Goal: Task Accomplishment & Management: Use online tool/utility

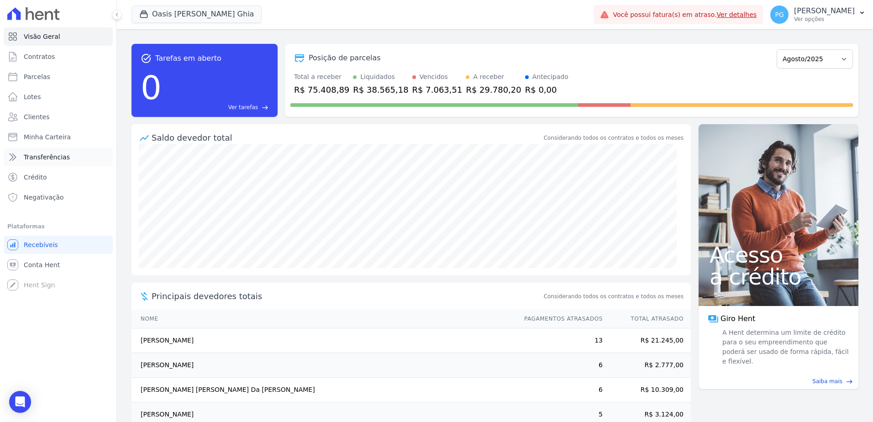
click at [39, 152] on link "Transferências" at bounding box center [58, 157] width 109 height 18
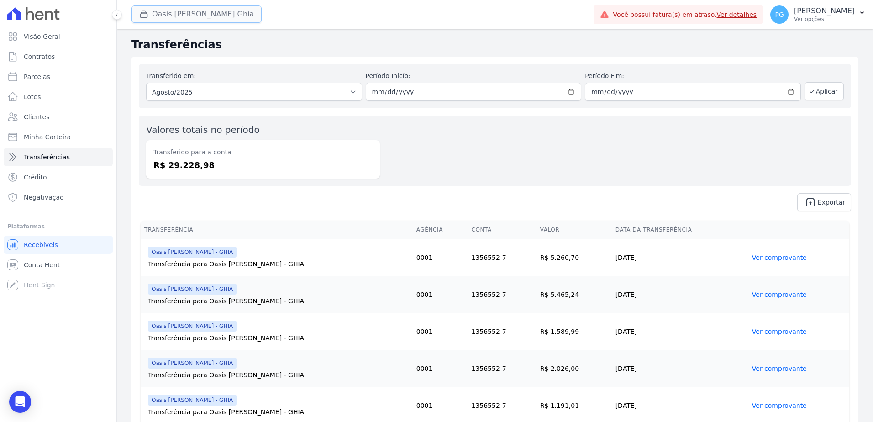
click at [196, 13] on button "Oasis [PERSON_NAME] Ghia" at bounding box center [196, 13] width 130 height 17
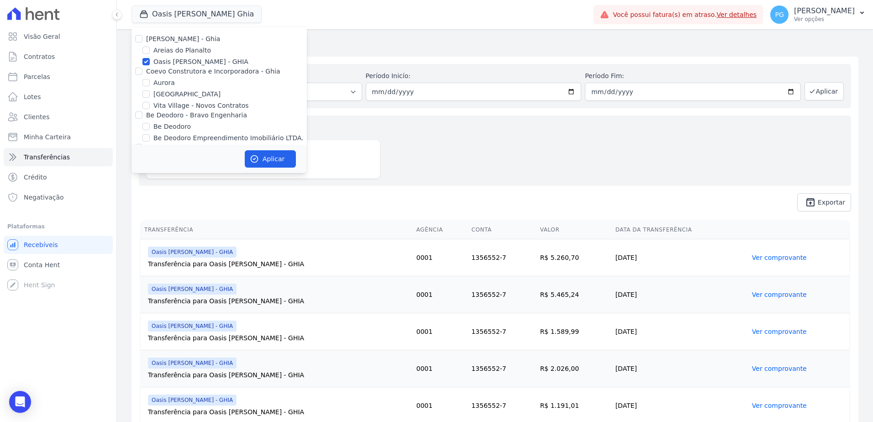
click at [188, 41] on label "[PERSON_NAME] - Ghia" at bounding box center [183, 38] width 74 height 7
click at [142, 41] on input "[PERSON_NAME] - Ghia" at bounding box center [138, 38] width 7 height 7
checkbox input "true"
drag, startPoint x: 184, startPoint y: 67, endPoint x: 178, endPoint y: 79, distance: 14.3
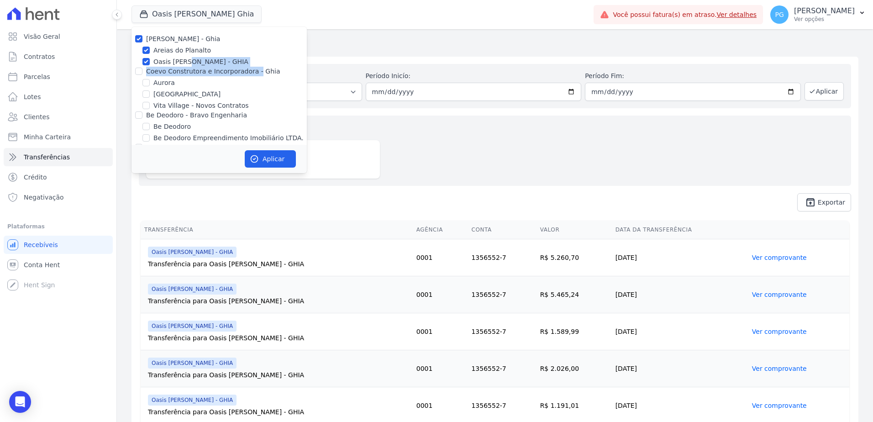
click at [184, 67] on div "Coevo Construtora e Incorporadora - Ghia" at bounding box center [213, 72] width 134 height 10
click at [179, 69] on label "Coevo Construtora e Incorporadora - Ghia" at bounding box center [213, 71] width 134 height 7
click at [142, 69] on input "Coevo Construtora e Incorporadora - Ghia" at bounding box center [138, 71] width 7 height 7
checkbox input "true"
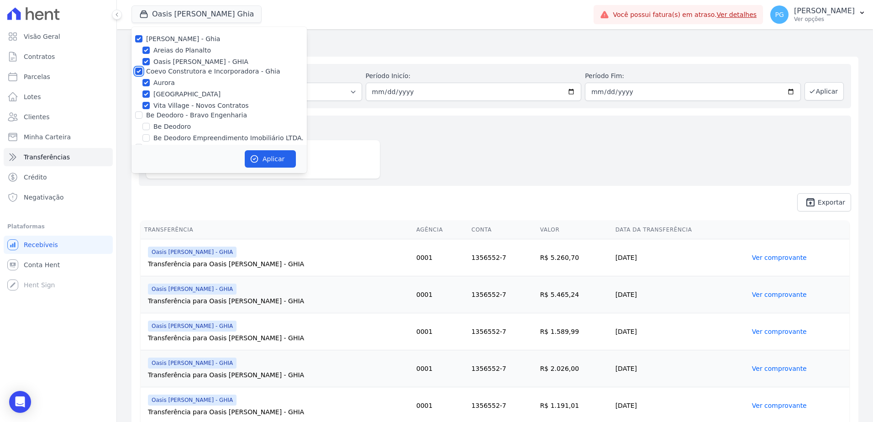
checkbox input "true"
click at [169, 116] on label "Be Deodoro - Bravo Engenharia" at bounding box center [196, 114] width 101 height 7
click at [142, 116] on input "Be Deodoro - Bravo Engenharia" at bounding box center [138, 114] width 7 height 7
checkbox input "true"
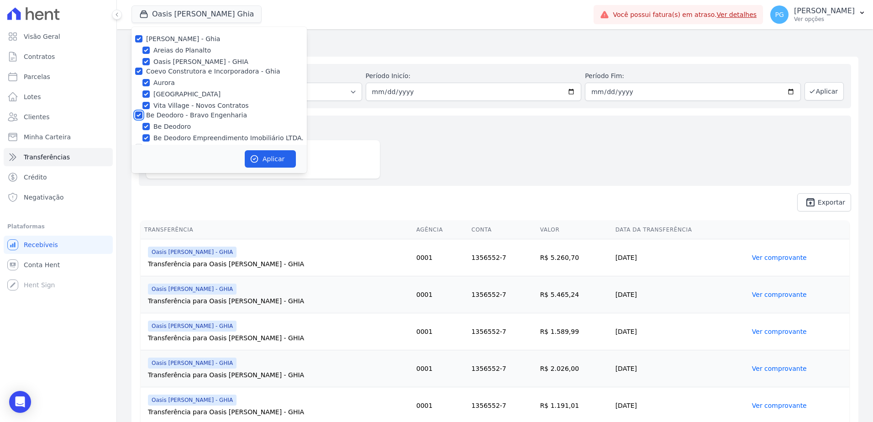
checkbox input "true"
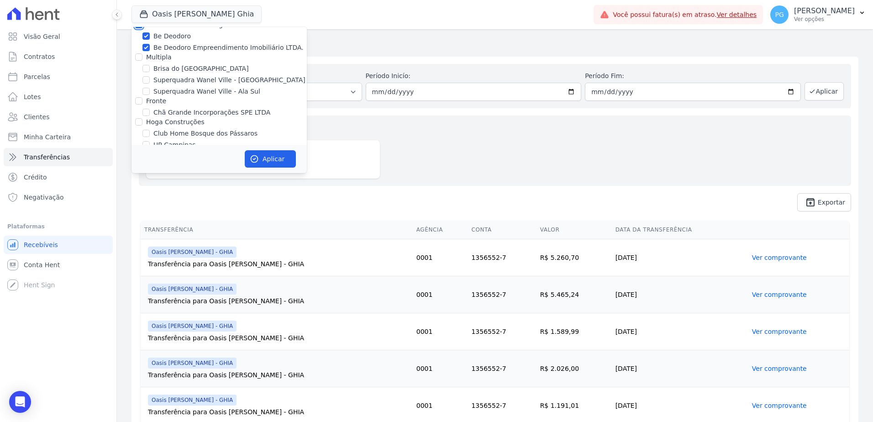
scroll to position [91, 0]
click at [164, 55] on label "Multipla" at bounding box center [159, 56] width 26 height 7
click at [142, 55] on input "Multipla" at bounding box center [138, 56] width 7 height 7
checkbox input "true"
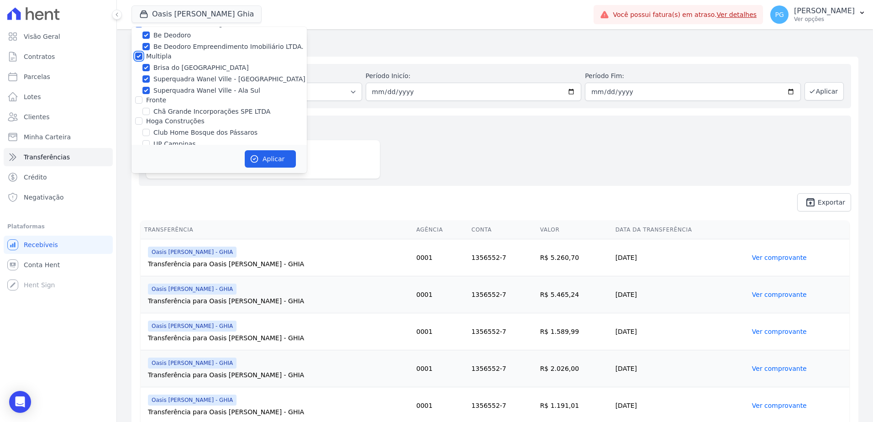
checkbox input "true"
click at [161, 98] on label "Fronte" at bounding box center [156, 99] width 20 height 7
click at [142, 98] on input "Fronte" at bounding box center [138, 99] width 7 height 7
checkbox input "true"
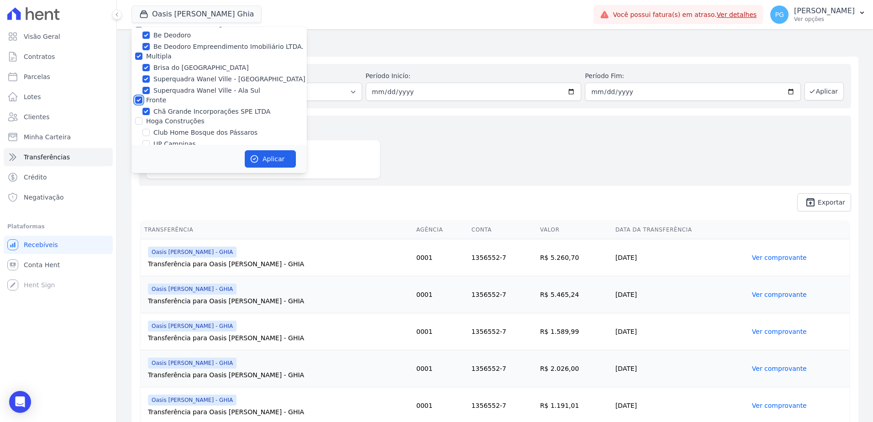
checkbox input "true"
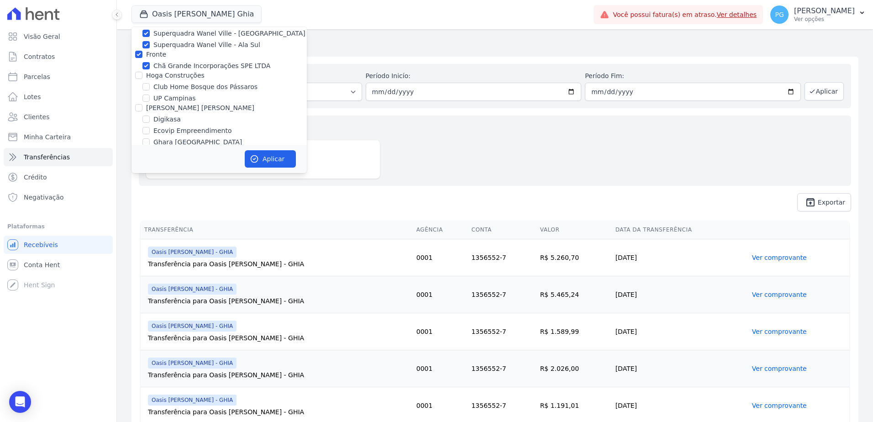
click at [159, 76] on label "Hoga Construções" at bounding box center [175, 75] width 58 height 7
click at [142, 76] on input "Hoga Construções" at bounding box center [138, 75] width 7 height 7
checkbox input "true"
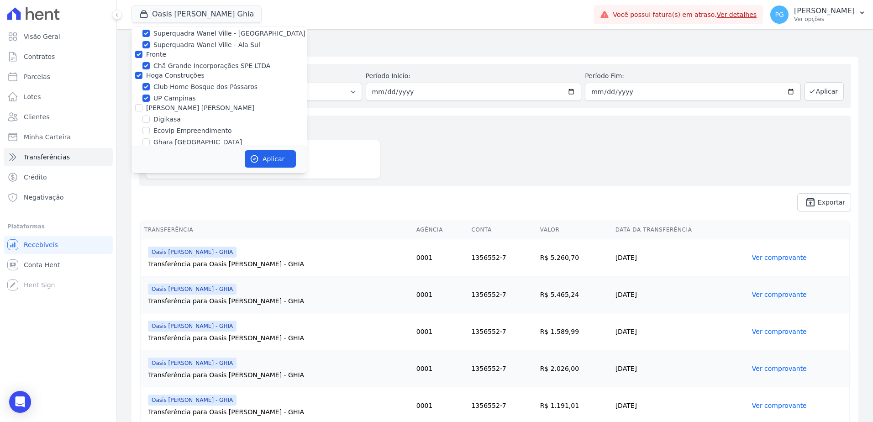
click at [157, 105] on label "[PERSON_NAME] [PERSON_NAME]" at bounding box center [200, 107] width 108 height 7
click at [142, 105] on input "[PERSON_NAME] [PERSON_NAME]" at bounding box center [138, 107] width 7 height 7
checkbox input "true"
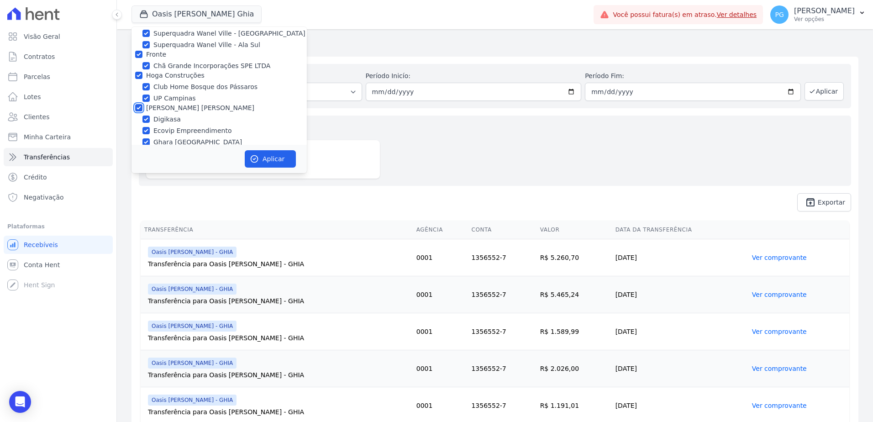
checkbox input "true"
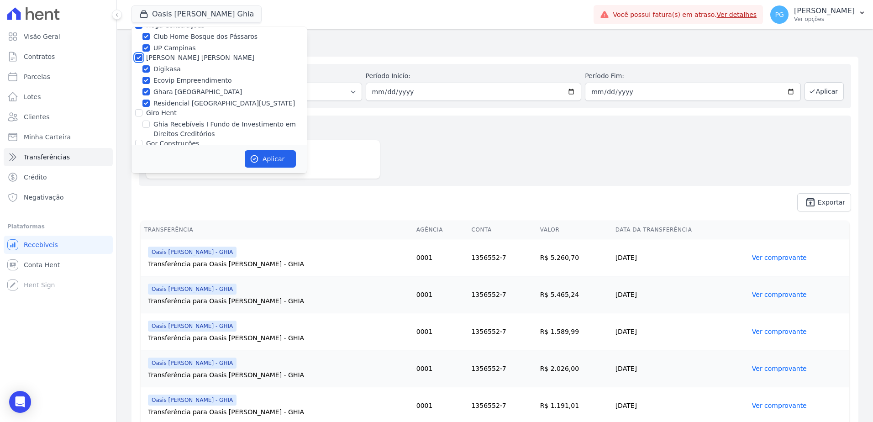
scroll to position [228, 0]
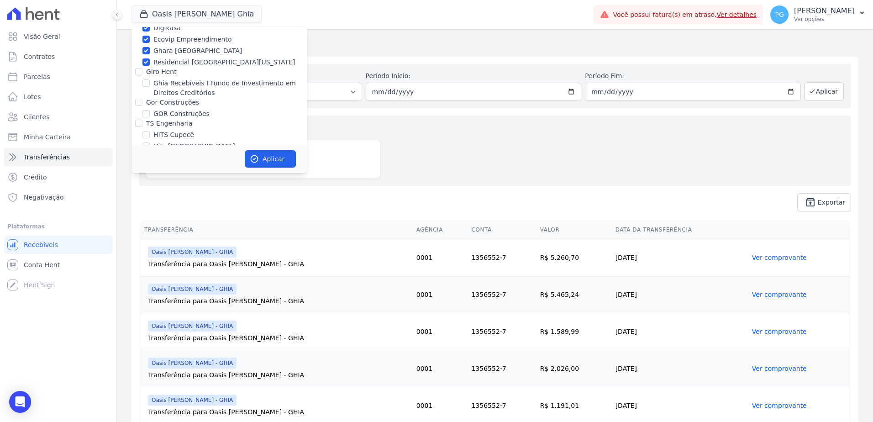
drag, startPoint x: 166, startPoint y: 71, endPoint x: 167, endPoint y: 90, distance: 19.2
click at [166, 71] on label "Giro Hent" at bounding box center [161, 71] width 31 height 7
click at [142, 71] on input "Giro Hent" at bounding box center [138, 71] width 7 height 7
checkbox input "true"
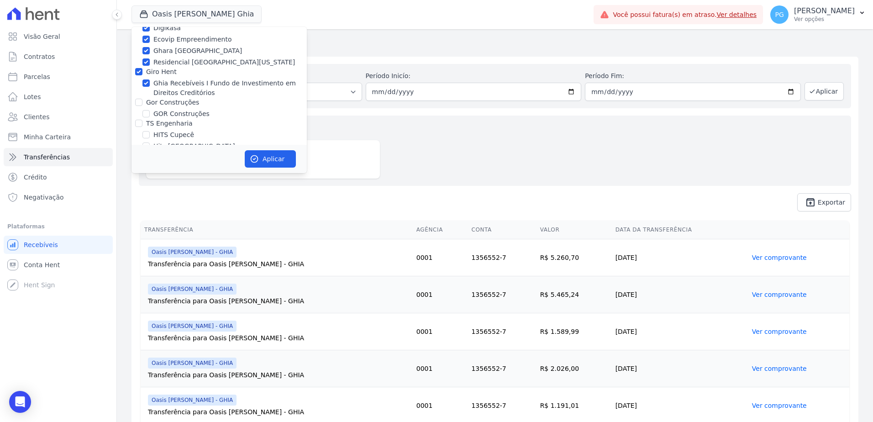
click at [164, 100] on div "[PERSON_NAME] - Ghia [PERSON_NAME] do Planalto Oasis [PERSON_NAME] - GHIA Coevo…" at bounding box center [218, 281] width 175 height 964
drag, startPoint x: 164, startPoint y: 100, endPoint x: 163, endPoint y: 108, distance: 8.7
click at [164, 102] on label "Gor Construções" at bounding box center [172, 102] width 53 height 7
click at [142, 102] on input "Gor Construções" at bounding box center [138, 102] width 7 height 7
checkbox input "true"
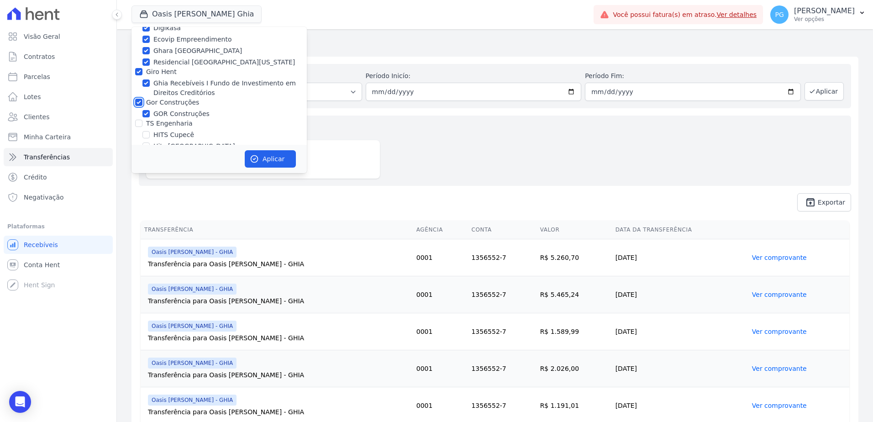
checkbox input "true"
click at [161, 122] on label "TS Engenharia" at bounding box center [169, 123] width 47 height 7
click at [142, 122] on input "TS Engenharia" at bounding box center [138, 123] width 7 height 7
checkbox input "true"
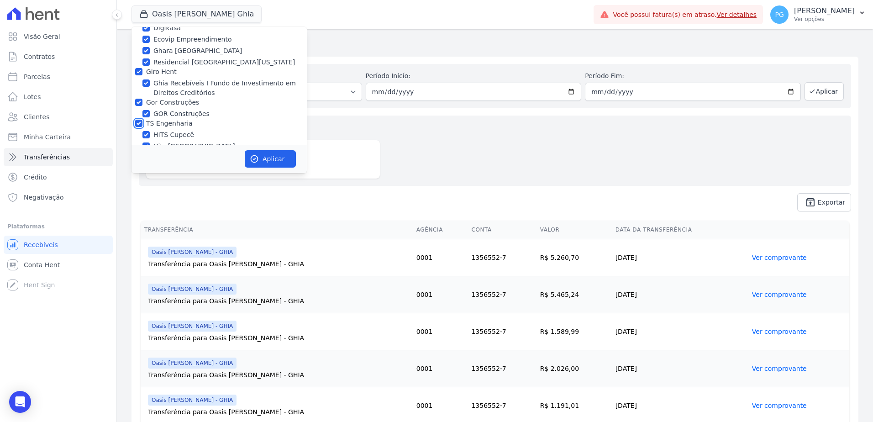
checkbox input "true"
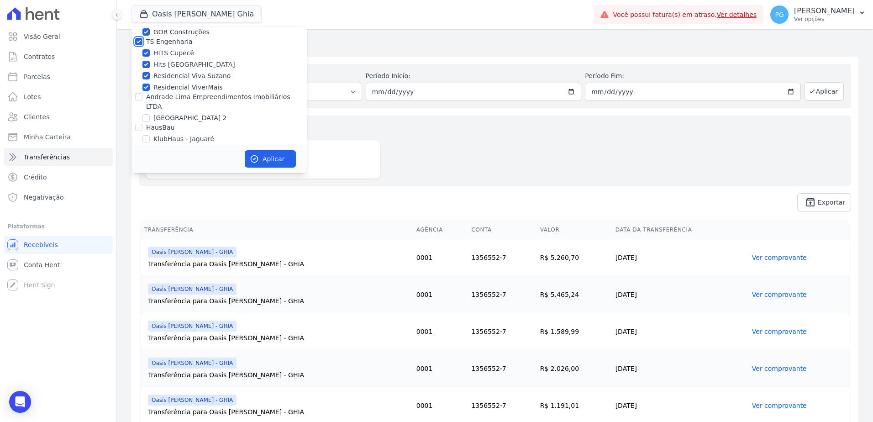
scroll to position [320, 0]
click at [158, 89] on label "Andrade Lima Empreendimentos Imobiliários LTDA" at bounding box center [218, 92] width 144 height 17
click at [142, 89] on input "Andrade Lima Empreendimentos Imobiliários LTDA" at bounding box center [138, 87] width 7 height 7
checkbox input "true"
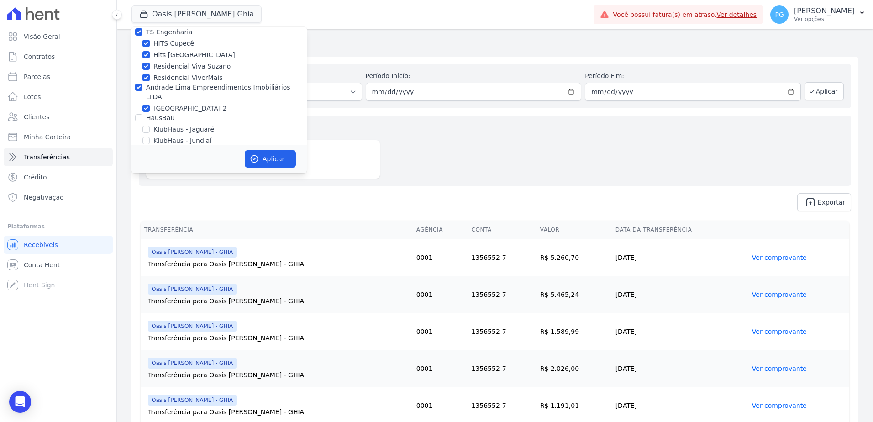
click at [156, 114] on label "HausBau" at bounding box center [160, 117] width 28 height 7
click at [142, 114] on input "HausBau" at bounding box center [138, 117] width 7 height 7
checkbox input "true"
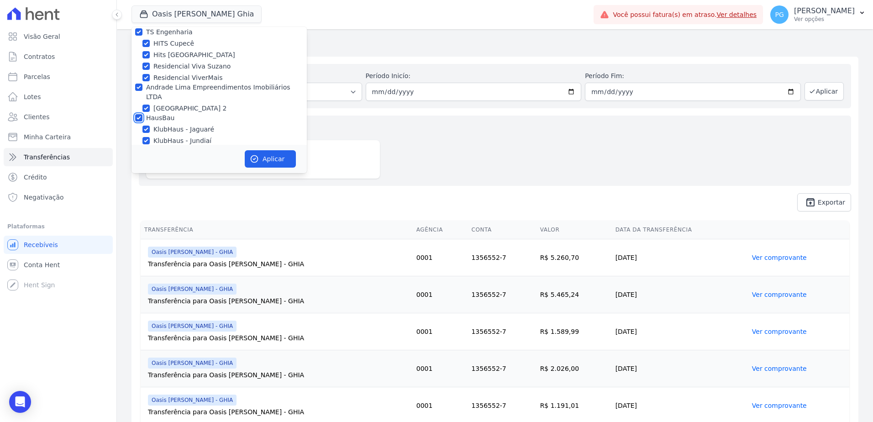
checkbox input "true"
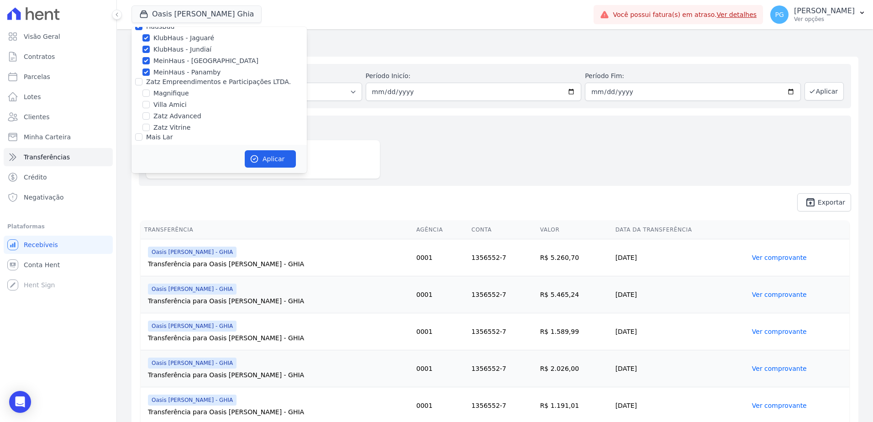
click at [167, 78] on label "Zatz Empreendimentos e Participações LTDA." at bounding box center [218, 81] width 145 height 7
click at [142, 78] on input "Zatz Empreendimentos e Participações LTDA." at bounding box center [138, 81] width 7 height 7
checkbox input "true"
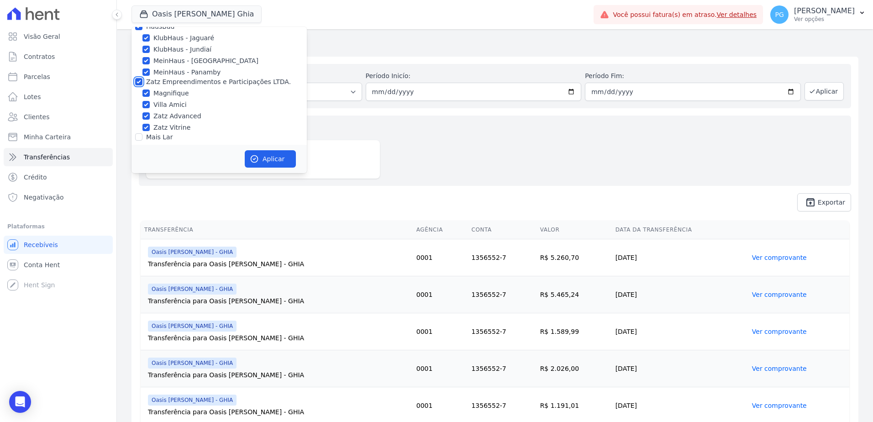
checkbox input "true"
click at [160, 133] on label "Mais Lar" at bounding box center [159, 136] width 26 height 7
click at [142, 133] on input "Mais Lar" at bounding box center [138, 136] width 7 height 7
checkbox input "true"
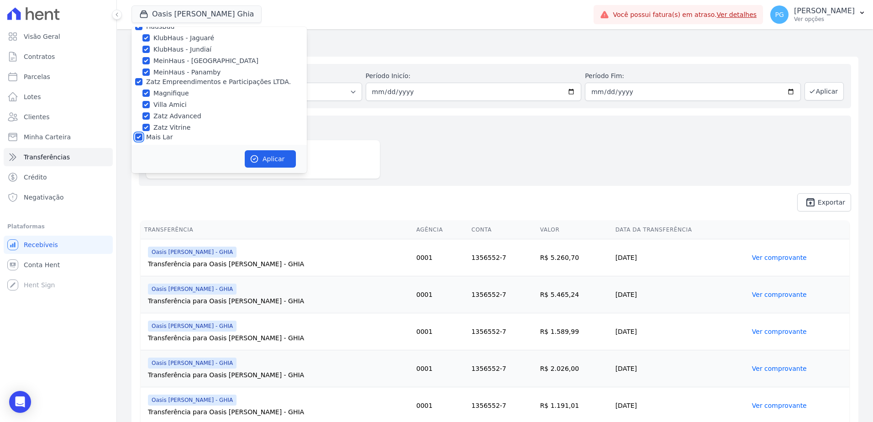
checkbox input "true"
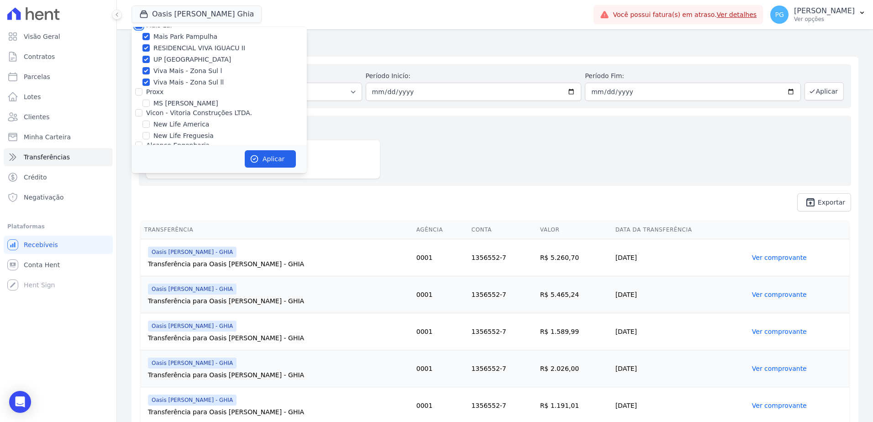
scroll to position [548, 0]
click at [151, 63] on label "Proxx" at bounding box center [154, 66] width 17 height 7
click at [142, 63] on input "Proxx" at bounding box center [138, 66] width 7 height 7
checkbox input "true"
click at [156, 74] on label "MS [PERSON_NAME]" at bounding box center [185, 79] width 65 height 10
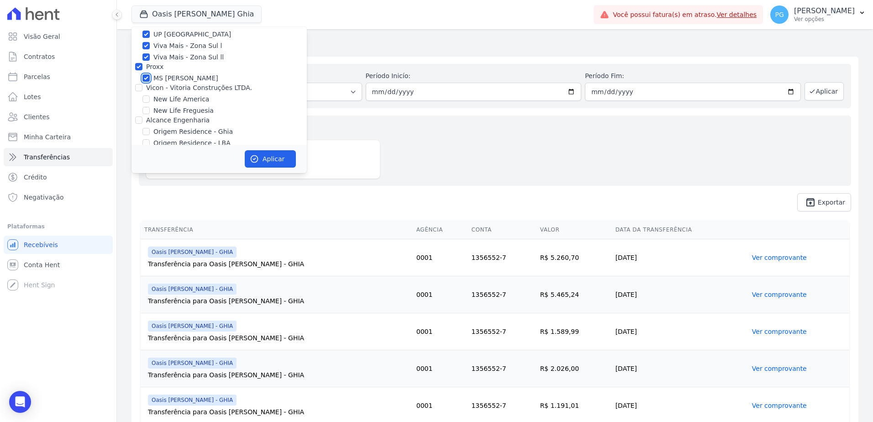
click at [150, 74] on input "MS [PERSON_NAME]" at bounding box center [145, 77] width 7 height 7
checkbox input "false"
click at [158, 74] on label "MS [PERSON_NAME]" at bounding box center [185, 79] width 65 height 10
click at [150, 74] on input "MS [PERSON_NAME]" at bounding box center [145, 77] width 7 height 7
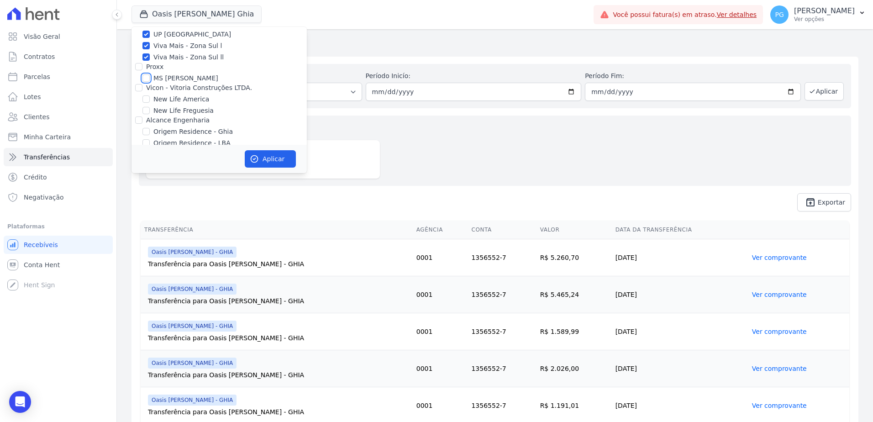
checkbox input "true"
click at [169, 84] on label "Vicon - Vitoria Construções LTDA." at bounding box center [199, 87] width 106 height 7
click at [142, 84] on input "Vicon - Vitoria Construções LTDA." at bounding box center [138, 87] width 7 height 7
checkbox input "true"
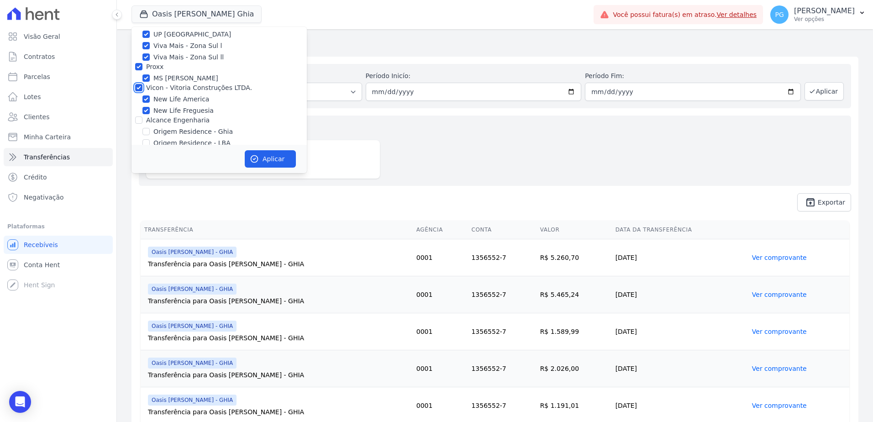
checkbox input "true"
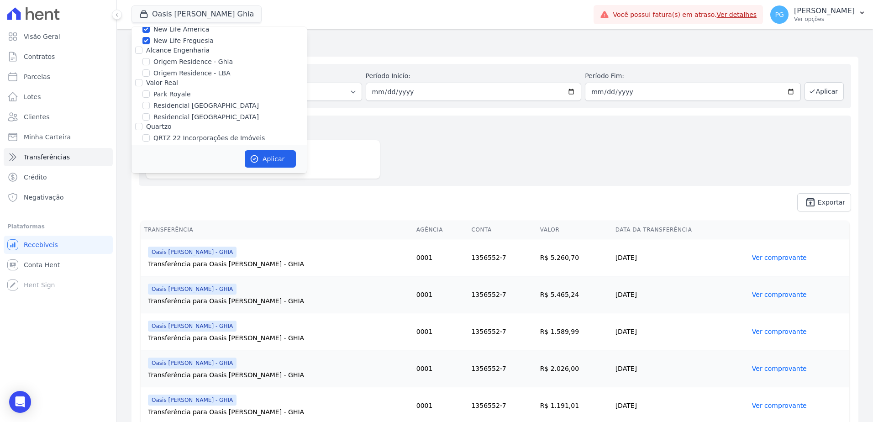
scroll to position [609, 0]
click at [274, 160] on button "Aplicar" at bounding box center [270, 158] width 51 height 17
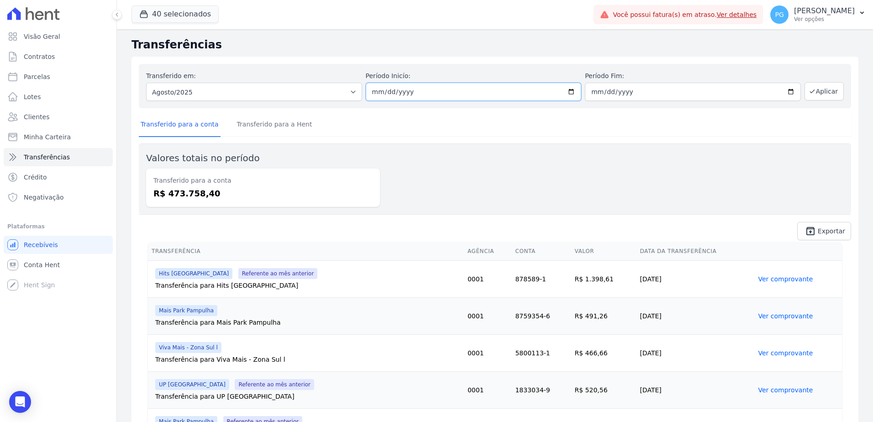
click at [547, 87] on input "[DATE]" at bounding box center [474, 92] width 216 height 18
click at [566, 90] on input "[DATE]" at bounding box center [474, 92] width 216 height 18
type input "[DATE]"
click at [665, 160] on div "Valores totais no período Transferido para a conta R$ 473.758,40" at bounding box center [495, 178] width 712 height 71
click at [810, 96] on button "Aplicar" at bounding box center [823, 91] width 39 height 18
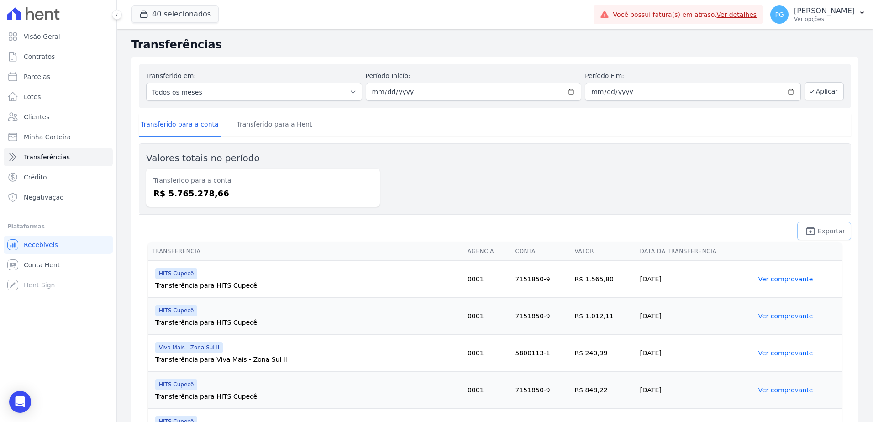
click at [823, 230] on span "Exportar" at bounding box center [831, 230] width 27 height 5
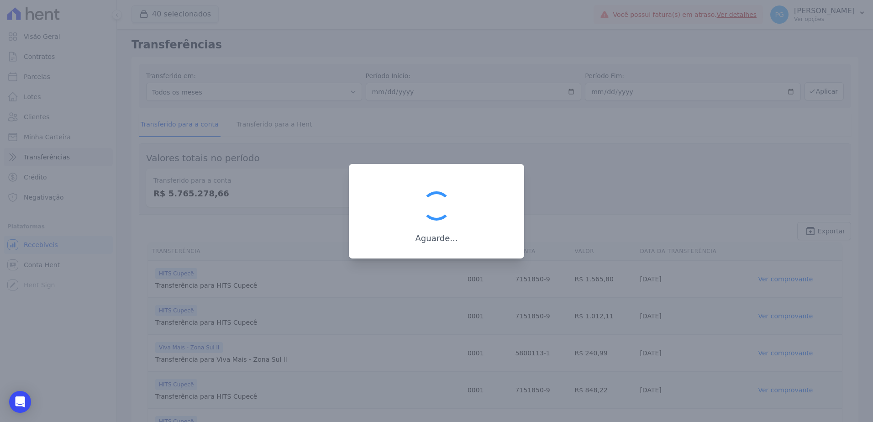
click at [686, 221] on div at bounding box center [436, 211] width 873 height 422
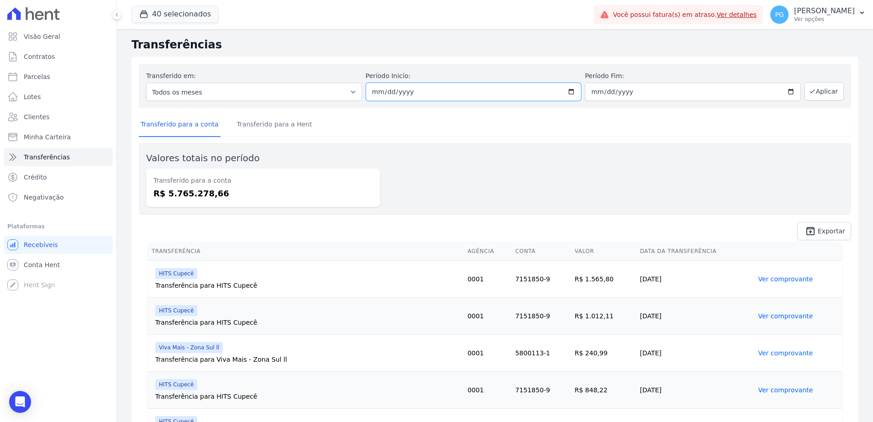
click at [568, 94] on input "2025-01-01" at bounding box center [474, 92] width 216 height 18
type input "[DATE]"
click at [820, 93] on button "Aplicar" at bounding box center [823, 91] width 39 height 18
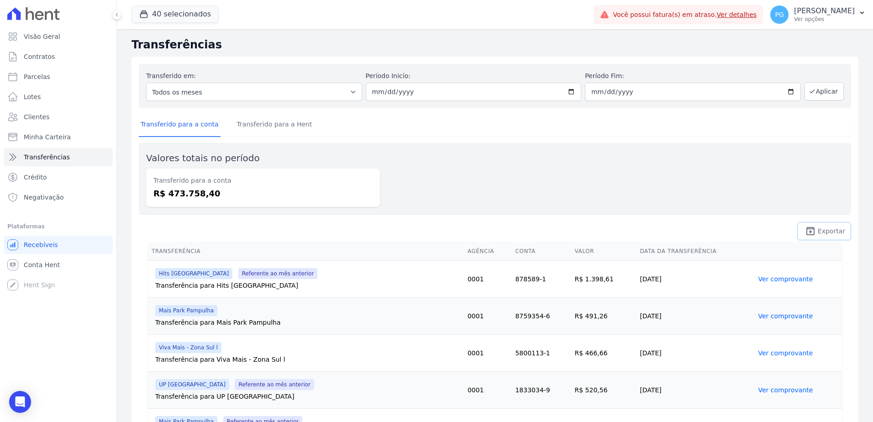
click at [818, 231] on span "Exportar" at bounding box center [831, 230] width 27 height 5
click at [186, 13] on button "40 selecionados" at bounding box center [174, 13] width 87 height 17
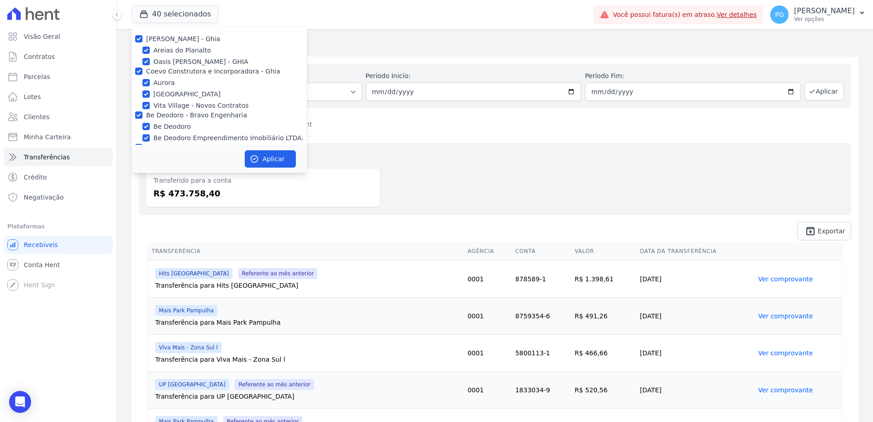
click at [182, 40] on label "[PERSON_NAME] - Ghia" at bounding box center [183, 38] width 74 height 7
click at [142, 40] on input "[PERSON_NAME] - Ghia" at bounding box center [138, 38] width 7 height 7
checkbox input "false"
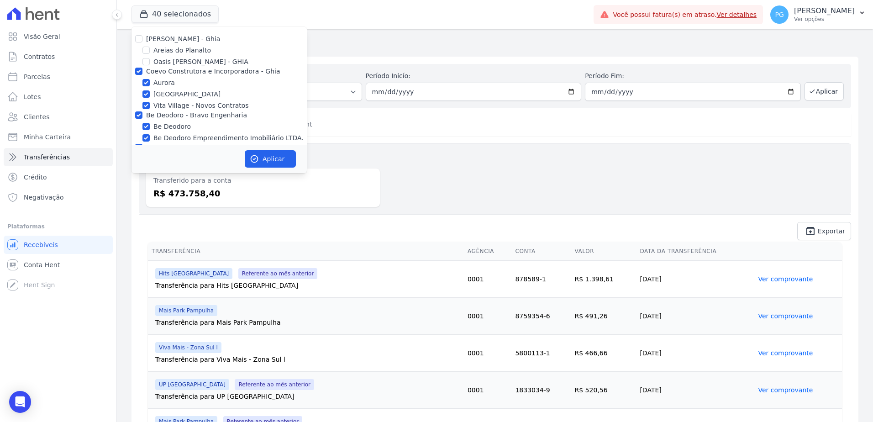
click at [165, 68] on label "Coevo Construtora e Incorporadora - Ghia" at bounding box center [213, 71] width 134 height 7
click at [142, 68] on input "Coevo Construtora e Incorporadora - Ghia" at bounding box center [138, 71] width 7 height 7
checkbox input "false"
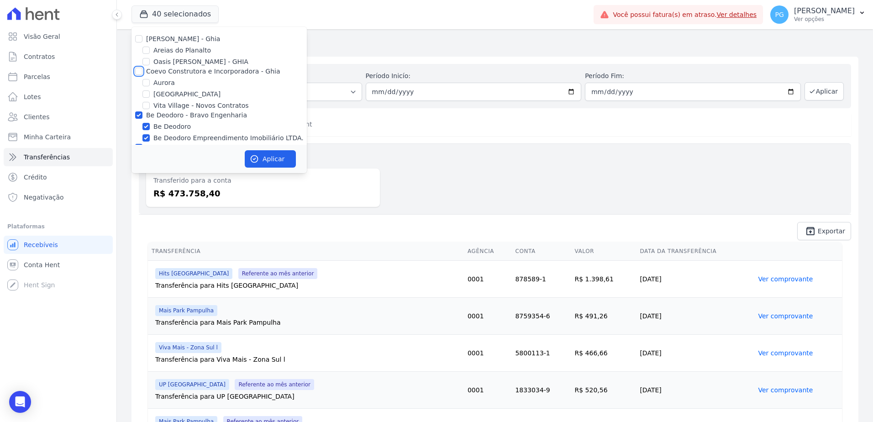
checkbox input "false"
drag, startPoint x: 150, startPoint y: 113, endPoint x: 155, endPoint y: 112, distance: 5.0
click at [150, 113] on label "Be Deodoro - Bravo Engenharia" at bounding box center [196, 114] width 101 height 7
click at [142, 113] on input "Be Deodoro - Bravo Engenharia" at bounding box center [138, 114] width 7 height 7
checkbox input "false"
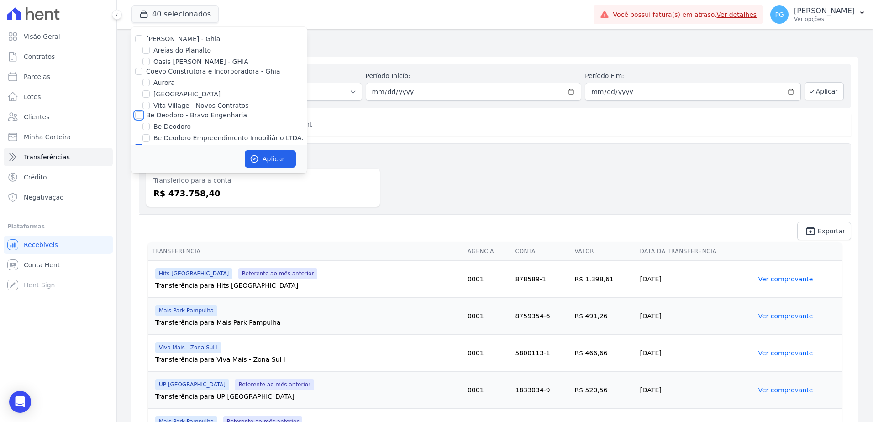
checkbox input "false"
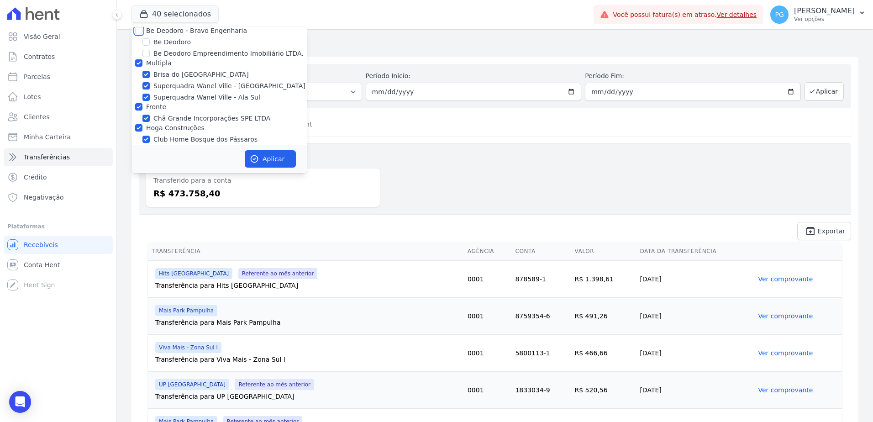
scroll to position [91, 0]
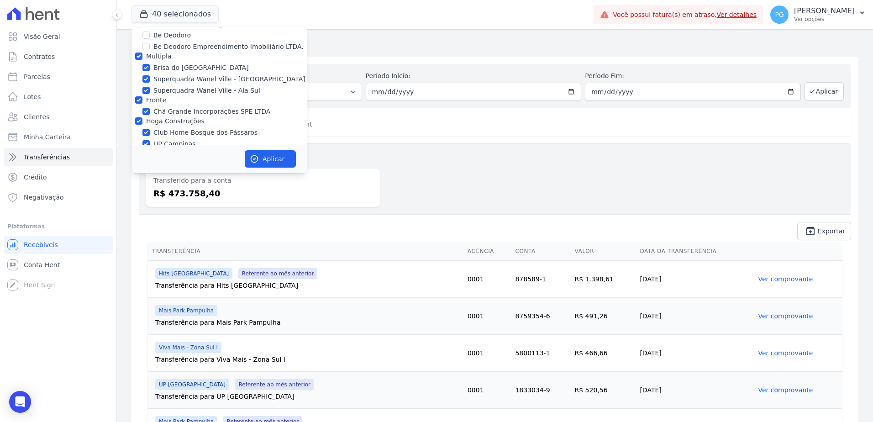
click at [154, 59] on label "Multipla" at bounding box center [159, 56] width 26 height 7
click at [142, 59] on input "Multipla" at bounding box center [138, 56] width 7 height 7
checkbox input "false"
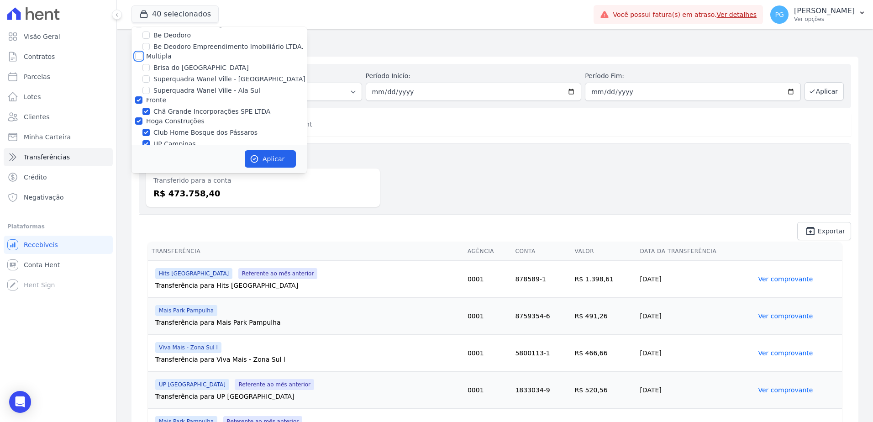
checkbox input "false"
click at [147, 105] on div "[PERSON_NAME] - Ghia [PERSON_NAME] do Planalto Oasis [PERSON_NAME] - GHIA Coevo…" at bounding box center [218, 418] width 175 height 964
click at [155, 116] on label "Chã Grande Incorporações SPE LTDA" at bounding box center [211, 112] width 117 height 10
click at [150, 115] on input "Chã Grande Incorporações SPE LTDA" at bounding box center [145, 111] width 7 height 7
checkbox input "false"
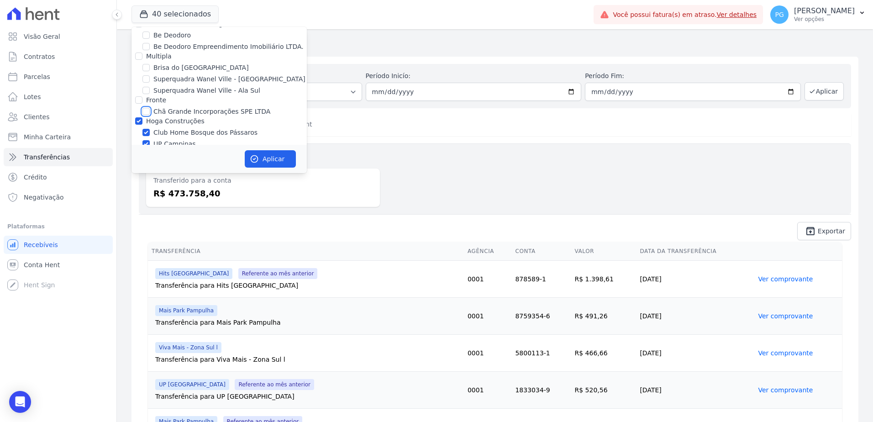
checkbox input "false"
click at [161, 123] on label "Hoga Construções" at bounding box center [175, 120] width 58 height 7
click at [142, 123] on input "Hoga Construções" at bounding box center [138, 120] width 7 height 7
checkbox input "false"
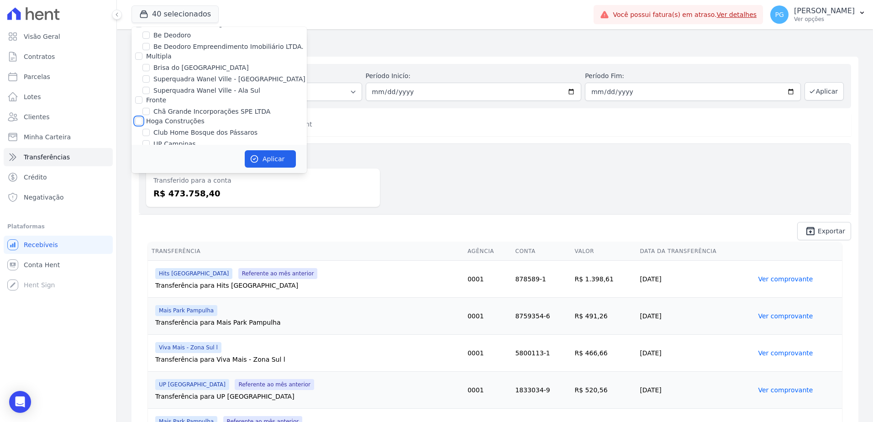
checkbox input "false"
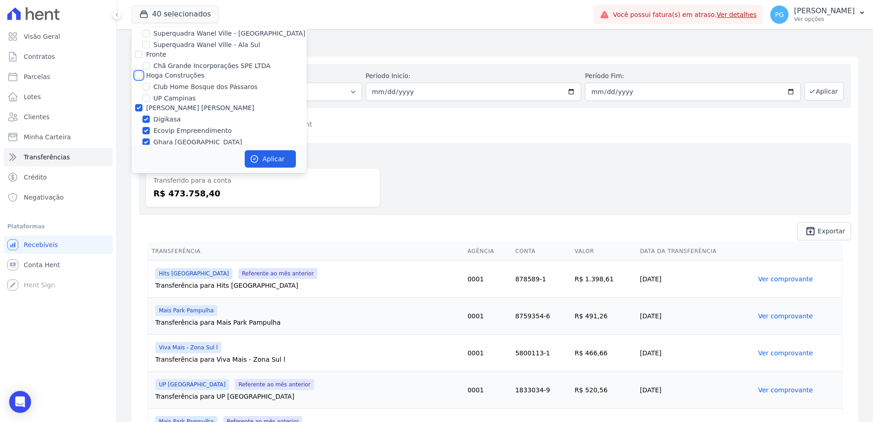
scroll to position [183, 0]
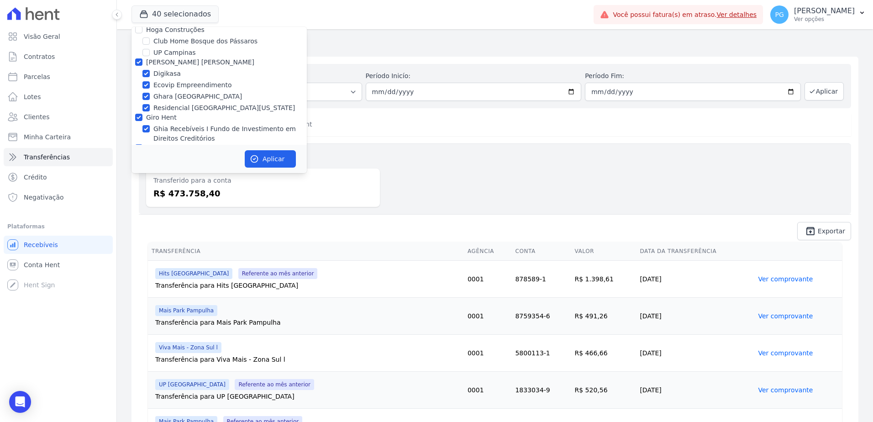
click at [152, 60] on label "[PERSON_NAME] [PERSON_NAME]" at bounding box center [200, 61] width 108 height 7
click at [142, 60] on input "[PERSON_NAME] [PERSON_NAME]" at bounding box center [138, 61] width 7 height 7
checkbox input "false"
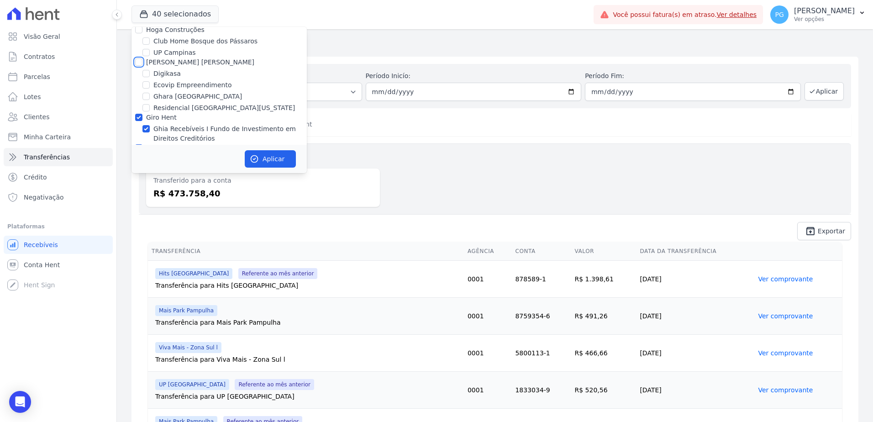
checkbox input "false"
click at [160, 121] on div "[PERSON_NAME] - Ghia [PERSON_NAME] do Planalto Oasis [PERSON_NAME] - GHIA Coevo…" at bounding box center [218, 326] width 175 height 964
drag, startPoint x: 160, startPoint y: 121, endPoint x: 165, endPoint y: 110, distance: 11.6
click at [156, 117] on label "Giro Hent" at bounding box center [161, 117] width 31 height 7
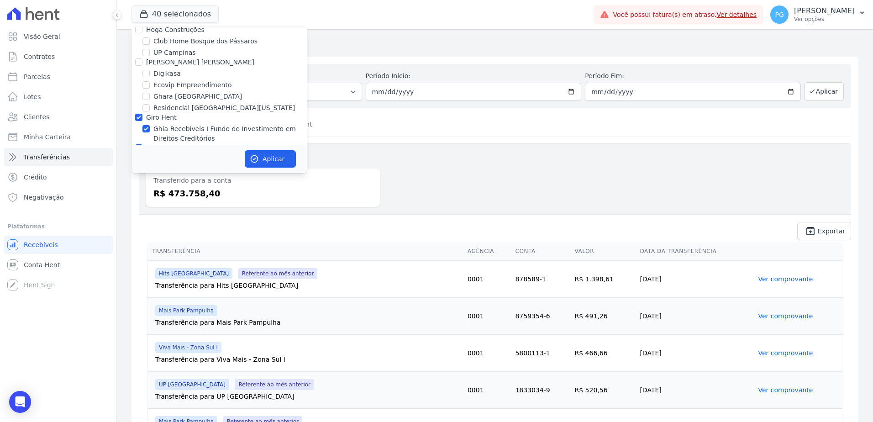
click at [142, 117] on input "Giro Hent" at bounding box center [138, 117] width 7 height 7
checkbox input "false"
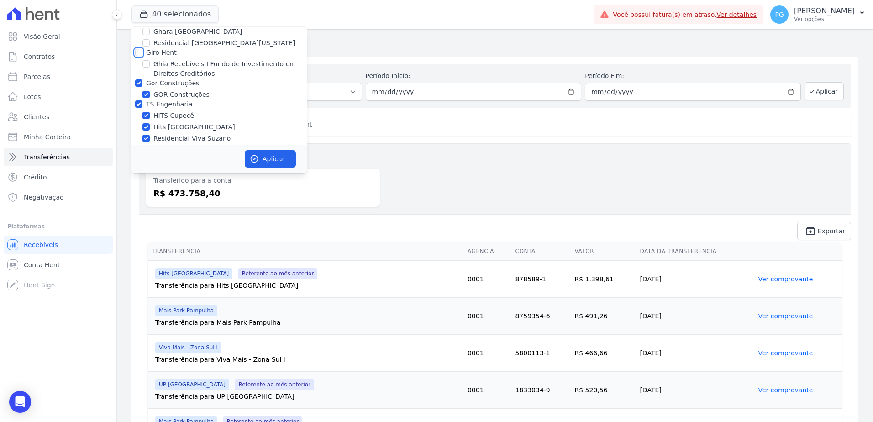
scroll to position [274, 0]
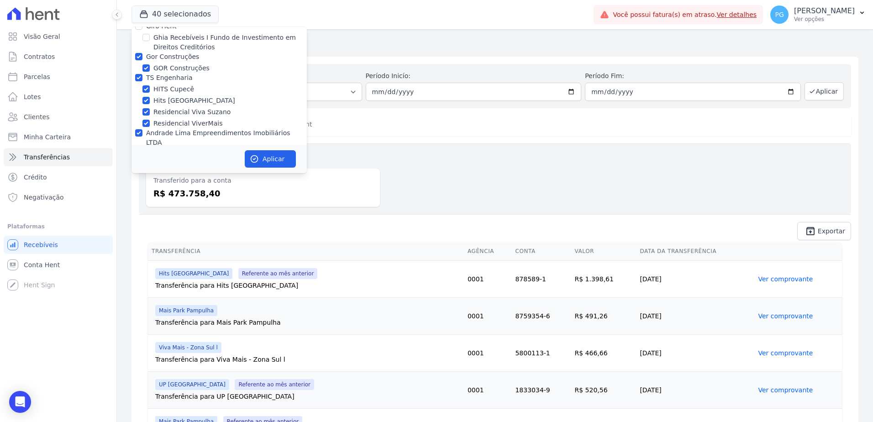
click at [168, 58] on label "Gor Construções" at bounding box center [172, 56] width 53 height 7
click at [142, 58] on input "Gor Construções" at bounding box center [138, 56] width 7 height 7
checkbox input "false"
click at [158, 82] on div "TS Engenharia" at bounding box center [169, 78] width 47 height 10
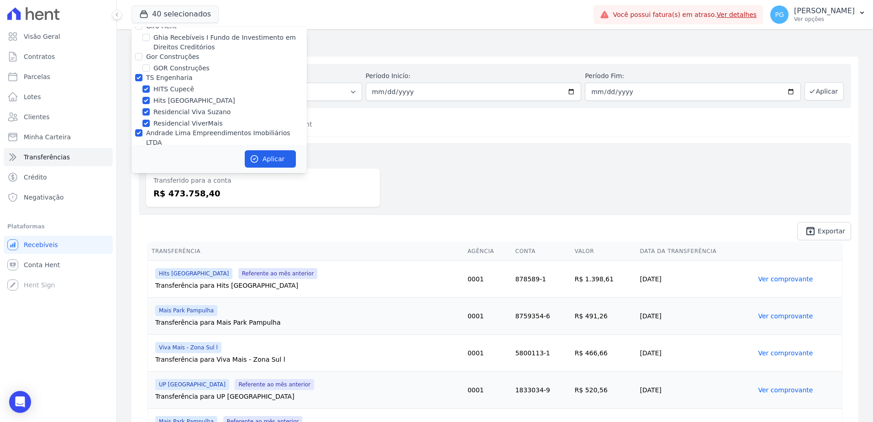
scroll to position [320, 0]
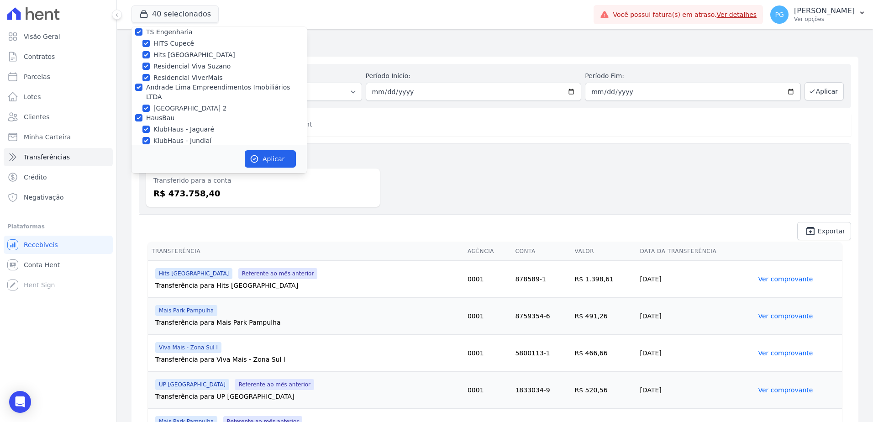
click at [165, 32] on label "TS Engenharia" at bounding box center [169, 31] width 47 height 7
click at [142, 32] on input "TS Engenharia" at bounding box center [138, 31] width 7 height 7
checkbox input "false"
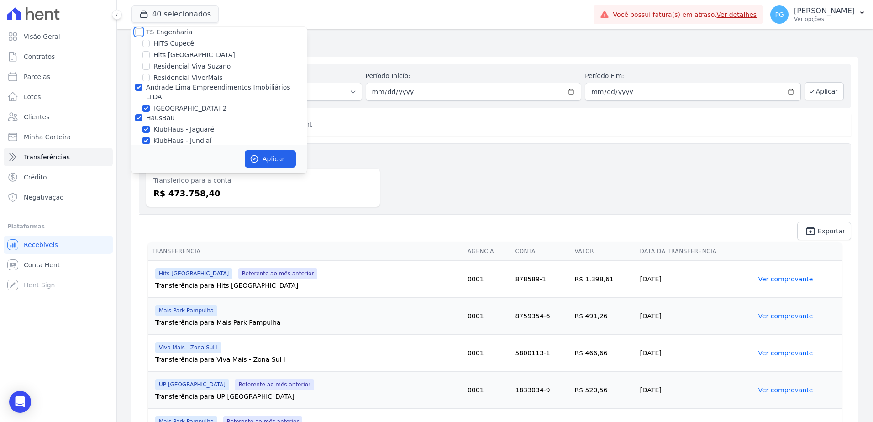
checkbox input "false"
click at [150, 87] on label "Andrade Lima Empreendimentos Imobiliários LTDA" at bounding box center [218, 92] width 144 height 17
click at [142, 87] on input "Andrade Lima Empreendimentos Imobiliários LTDA" at bounding box center [138, 87] width 7 height 7
checkbox input "false"
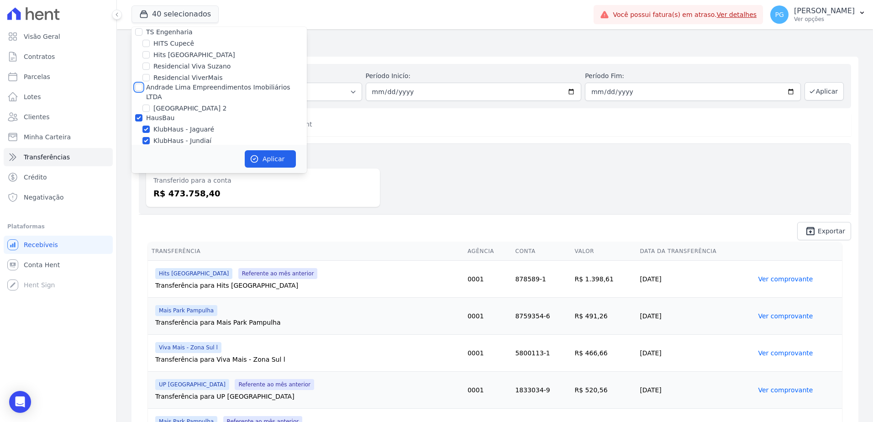
checkbox input "false"
click at [148, 114] on label "HausBau" at bounding box center [160, 117] width 28 height 7
click at [142, 114] on input "HausBau" at bounding box center [138, 117] width 7 height 7
checkbox input "false"
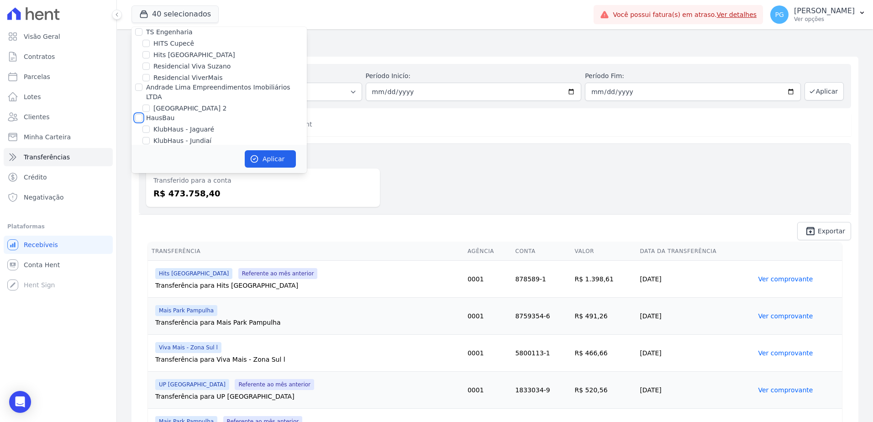
checkbox input "false"
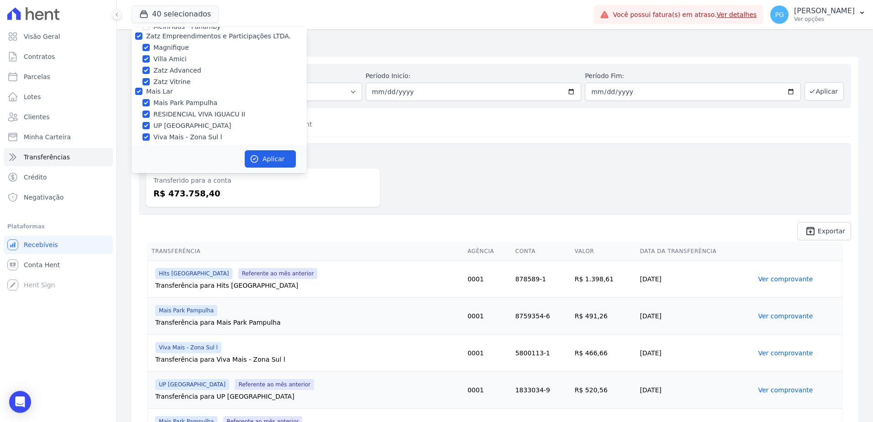
click at [184, 32] on label "Zatz Empreendimentos e Participações LTDA." at bounding box center [218, 35] width 145 height 7
click at [142, 32] on input "Zatz Empreendimentos e Participações LTDA." at bounding box center [138, 35] width 7 height 7
checkbox input "false"
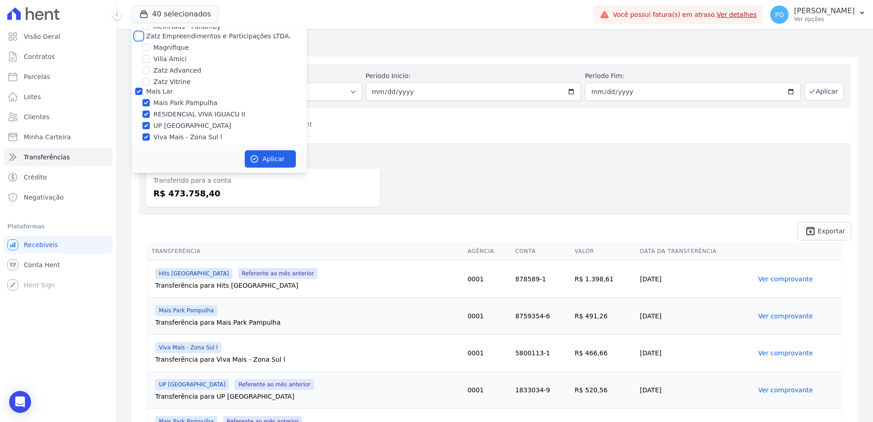
checkbox input "false"
click at [157, 92] on label "Mais Lar" at bounding box center [159, 95] width 26 height 7
click at [142, 92] on input "Mais Lar" at bounding box center [138, 95] width 7 height 7
checkbox input "false"
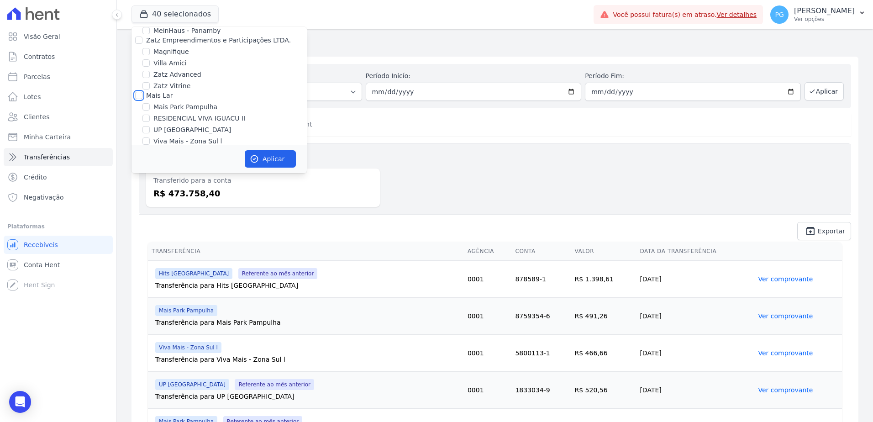
checkbox input "false"
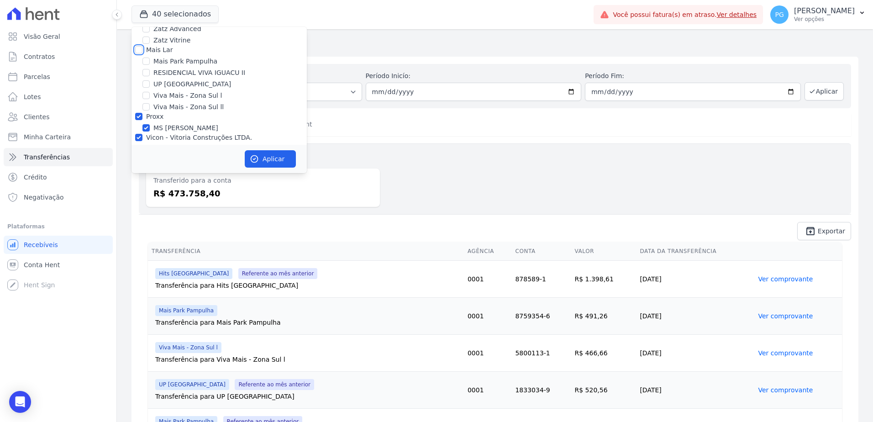
scroll to position [544, 0]
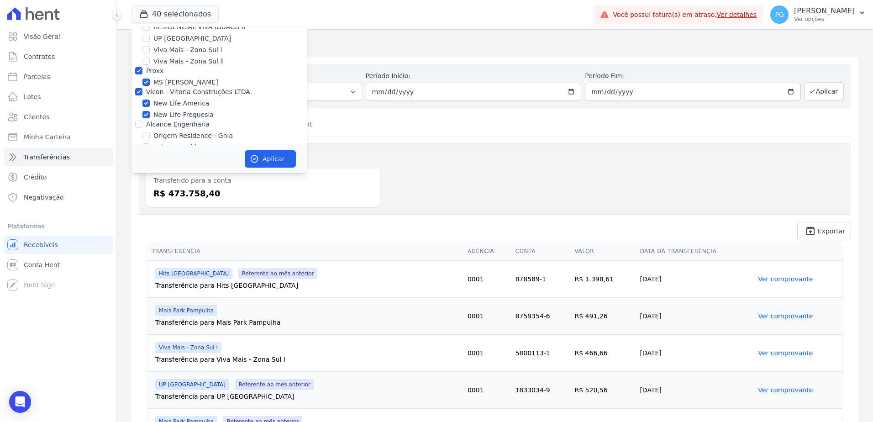
click at [151, 67] on label "Proxx" at bounding box center [154, 70] width 17 height 7
click at [142, 67] on input "Proxx" at bounding box center [138, 70] width 7 height 7
checkbox input "false"
click at [148, 88] on label "Vicon - Vitoria Construções LTDA." at bounding box center [199, 91] width 106 height 7
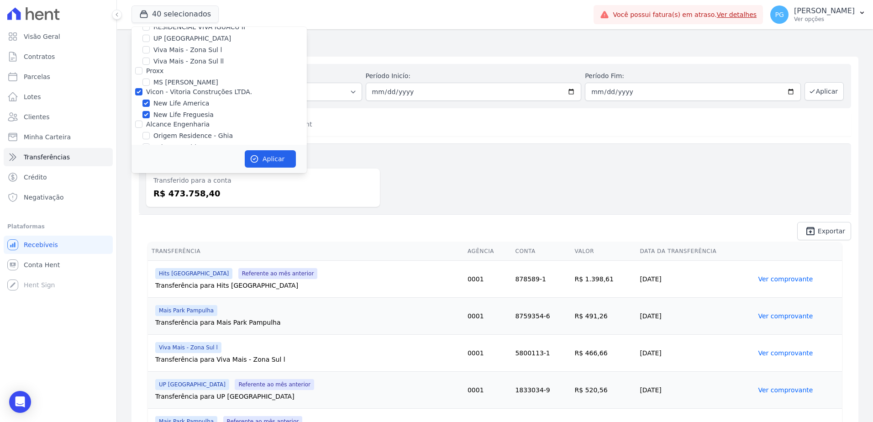
click at [142, 88] on input "Vicon - Vitoria Construções LTDA." at bounding box center [138, 91] width 7 height 7
checkbox input "false"
click at [158, 121] on label "Alcance Engenharia" at bounding box center [177, 124] width 63 height 7
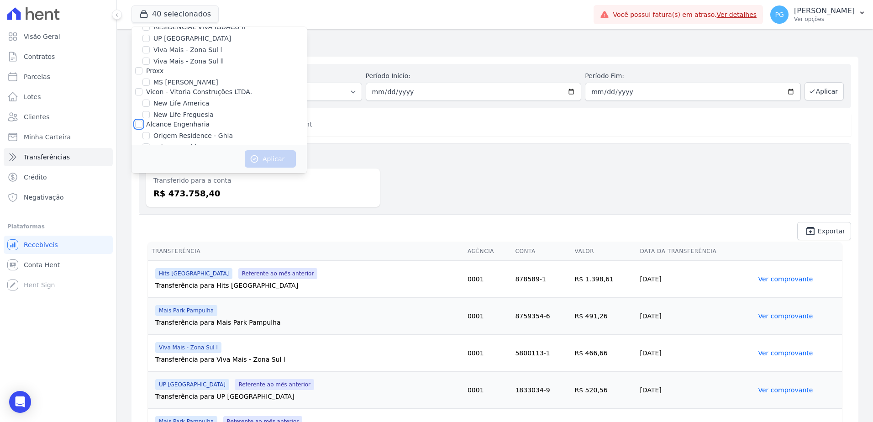
click at [142, 121] on input "Alcance Engenharia" at bounding box center [138, 124] width 7 height 7
checkbox input "true"
click at [273, 160] on button "Aplicar" at bounding box center [270, 158] width 51 height 17
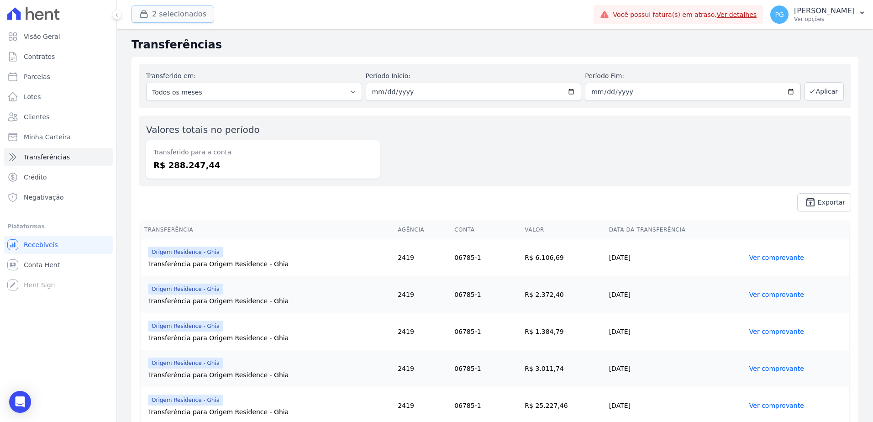
click at [169, 12] on button "2 selecionados" at bounding box center [172, 13] width 83 height 17
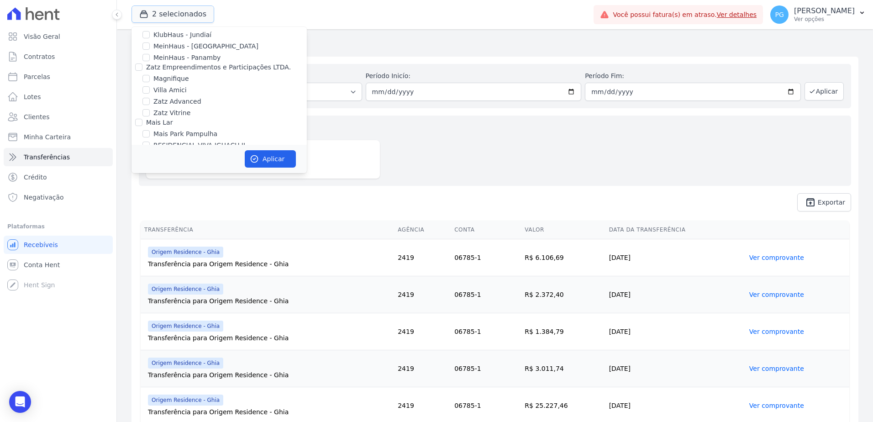
scroll to position [594, 0]
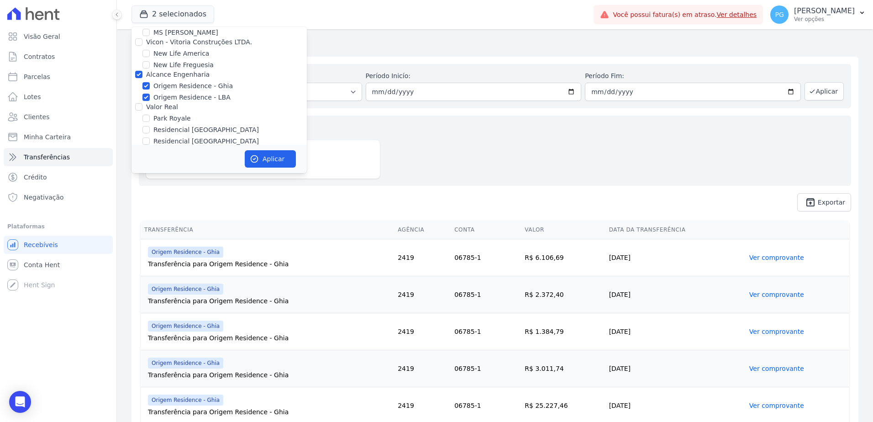
click at [160, 103] on label "Valor Real" at bounding box center [162, 106] width 32 height 7
click at [142, 103] on input "Valor Real" at bounding box center [138, 106] width 7 height 7
checkbox input "true"
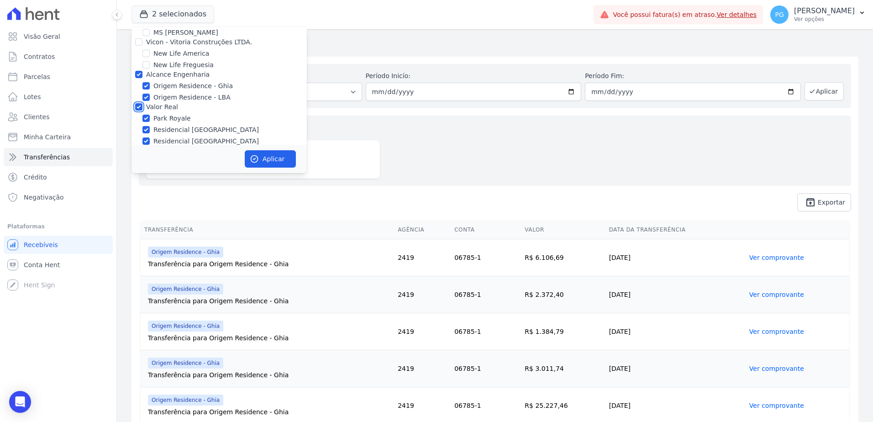
checkbox input "true"
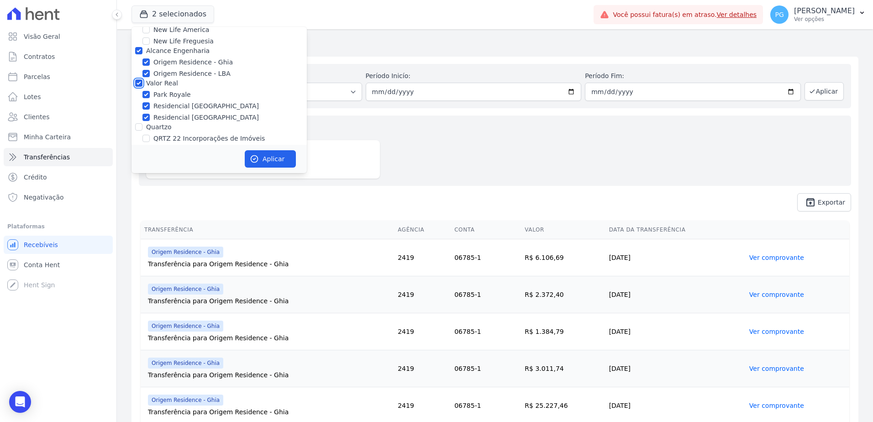
scroll to position [639, 0]
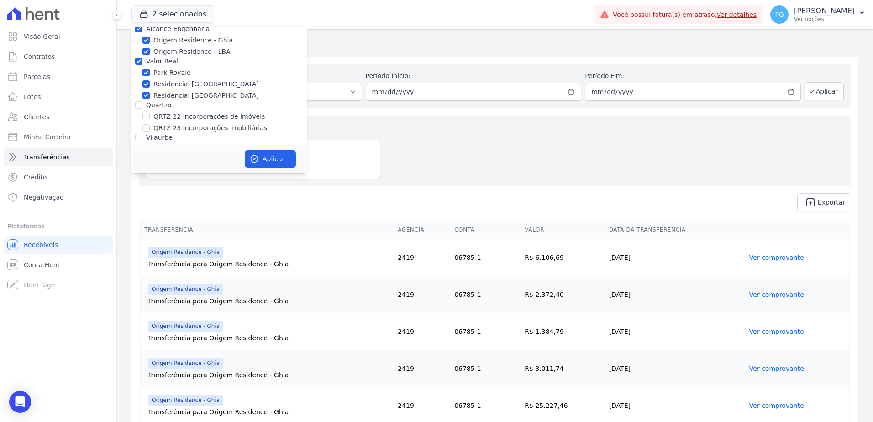
click at [154, 101] on label "Quartzo" at bounding box center [159, 104] width 26 height 7
click at [142, 101] on input "Quartzo" at bounding box center [138, 104] width 7 height 7
checkbox input "true"
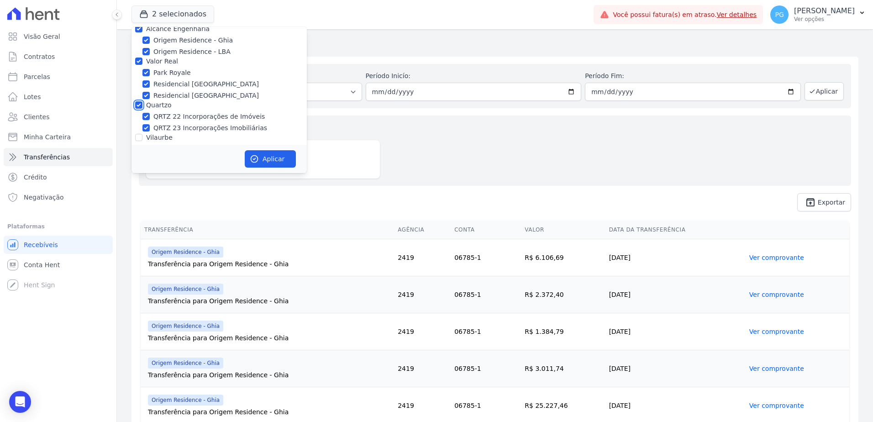
checkbox input "true"
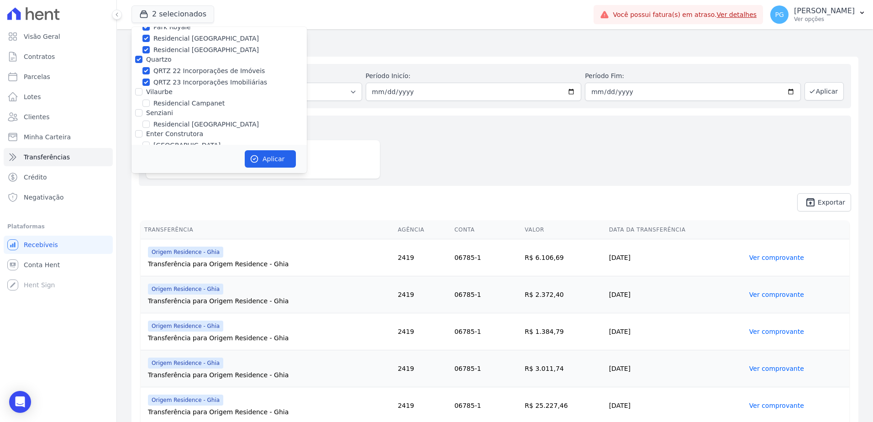
click at [158, 88] on label "Vilaurbe" at bounding box center [159, 91] width 26 height 7
click at [142, 88] on input "Vilaurbe" at bounding box center [138, 91] width 7 height 7
checkbox input "true"
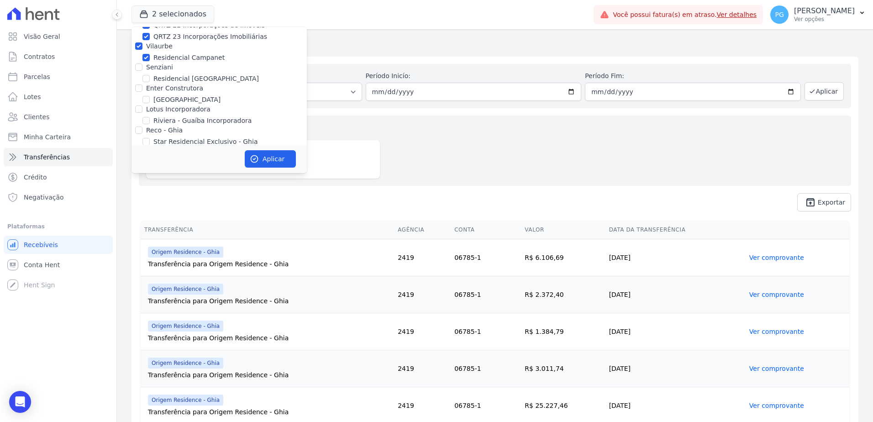
click at [149, 63] on label "Senziani" at bounding box center [159, 66] width 27 height 7
click at [142, 63] on input "Senziani" at bounding box center [138, 66] width 7 height 7
checkbox input "true"
click at [158, 84] on label "Enter Construtora" at bounding box center [174, 87] width 57 height 7
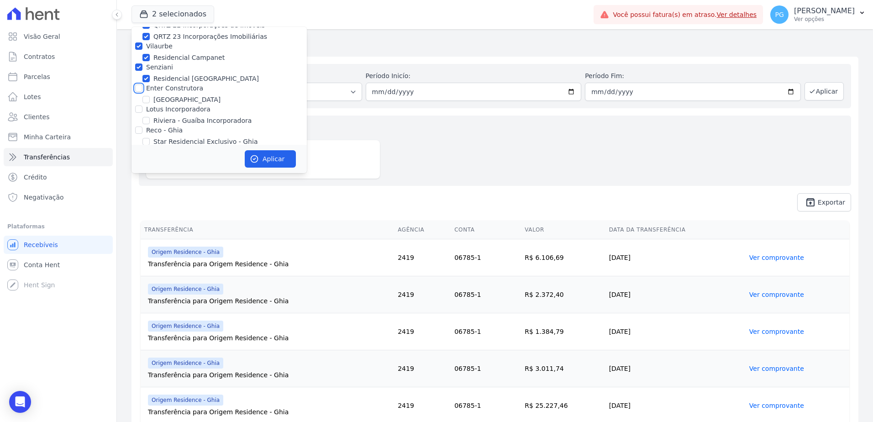
click at [142, 84] on input "Enter Construtora" at bounding box center [138, 87] width 7 height 7
checkbox input "true"
click at [171, 105] on label "Lotus Incorporadora" at bounding box center [178, 108] width 64 height 7
click at [142, 105] on input "Lotus Incorporadora" at bounding box center [138, 108] width 7 height 7
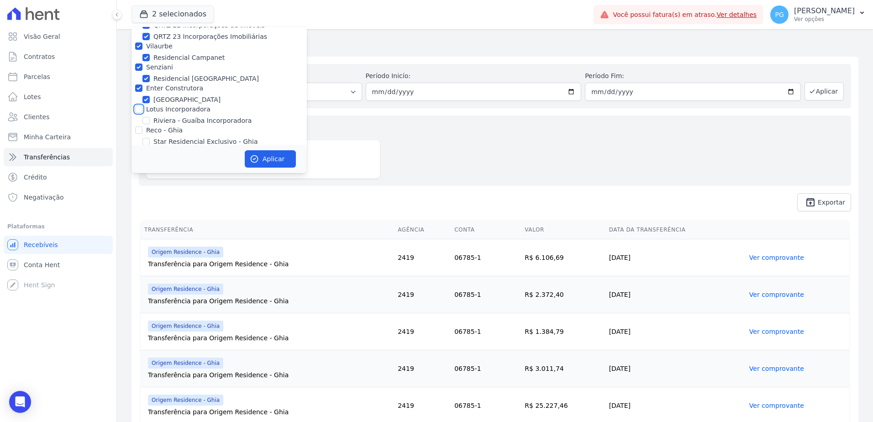
checkbox input "true"
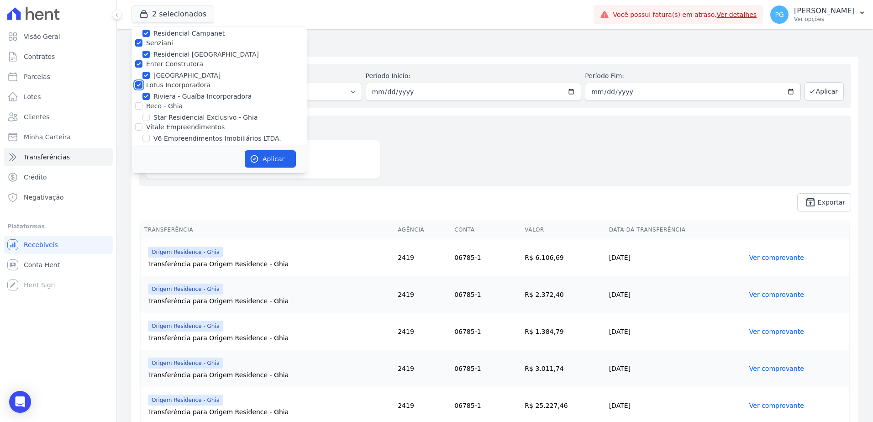
scroll to position [776, 0]
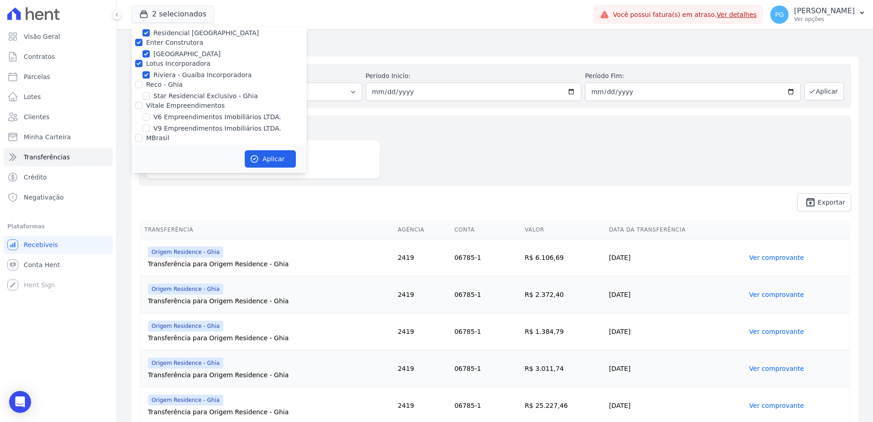
click at [164, 81] on label "Reco - Ghia" at bounding box center [164, 84] width 37 height 7
click at [142, 81] on input "Reco - Ghia" at bounding box center [138, 84] width 7 height 7
checkbox input "true"
click at [162, 102] on label "Vitale Empreendimentos" at bounding box center [185, 105] width 79 height 7
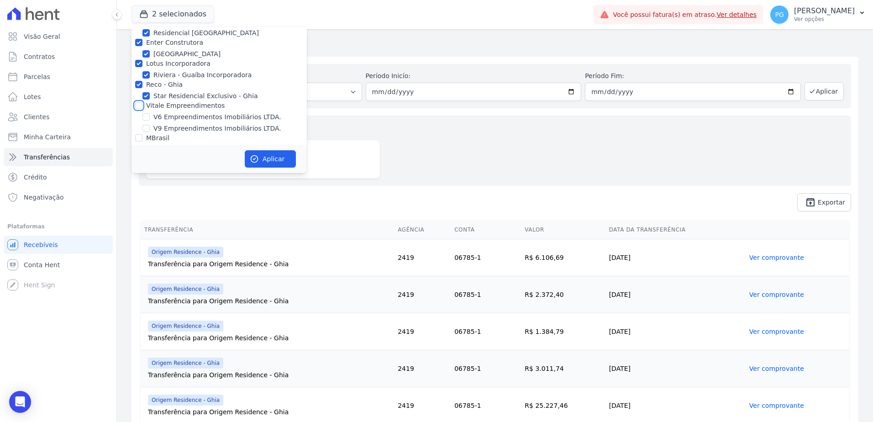
click at [142, 102] on input "Vitale Empreendimentos" at bounding box center [138, 105] width 7 height 7
checkbox input "true"
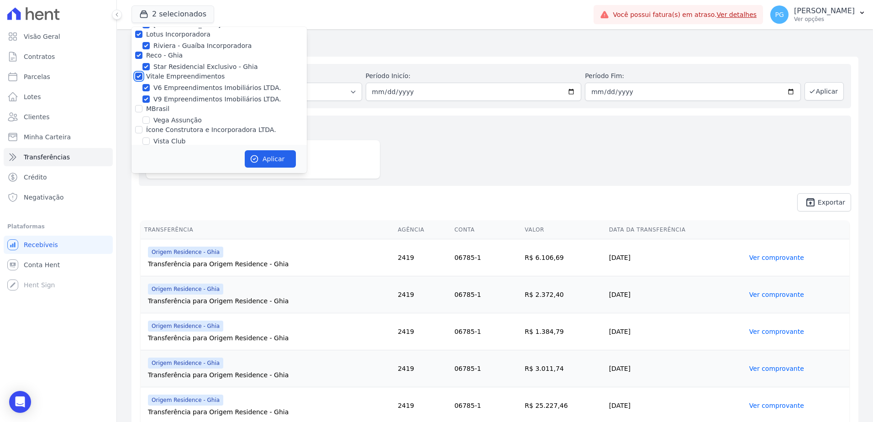
scroll to position [822, 0]
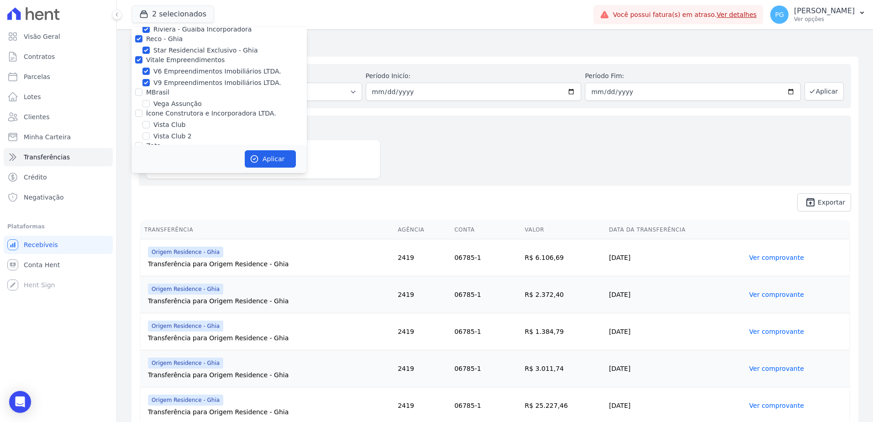
click at [150, 89] on label "MBrasil" at bounding box center [157, 92] width 23 height 7
click at [142, 89] on input "MBrasil" at bounding box center [138, 92] width 7 height 7
checkbox input "true"
click at [160, 110] on label "Ícone Construtora e Incorporadora LTDA." at bounding box center [211, 113] width 130 height 7
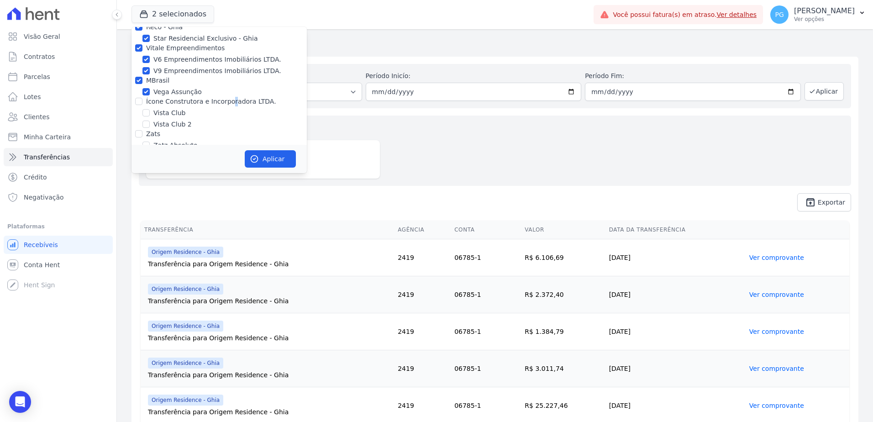
scroll to position [837, 0]
click at [151, 95] on label "Ícone Construtora e Incorporadora LTDA." at bounding box center [211, 98] width 130 height 7
click at [142, 95] on input "Ícone Construtora e Incorporadora LTDA." at bounding box center [138, 98] width 7 height 7
checkbox input "true"
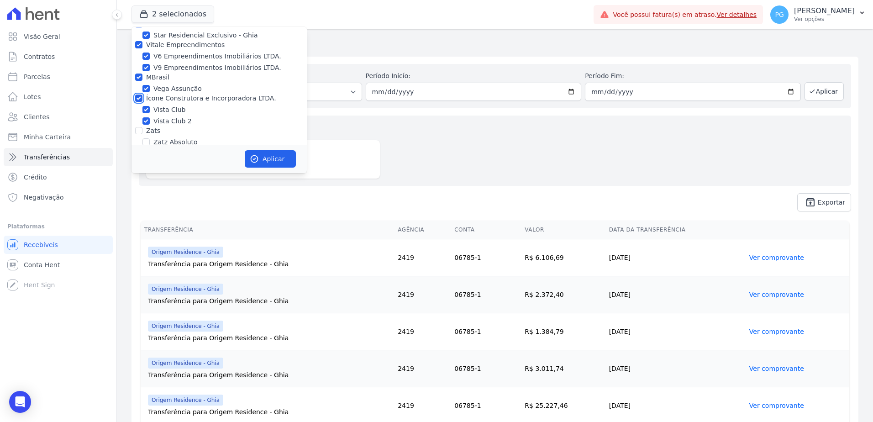
checkbox input "true"
click at [154, 127] on label "Zats" at bounding box center [153, 130] width 14 height 7
click at [142, 127] on input "Zats" at bounding box center [138, 130] width 7 height 7
checkbox input "true"
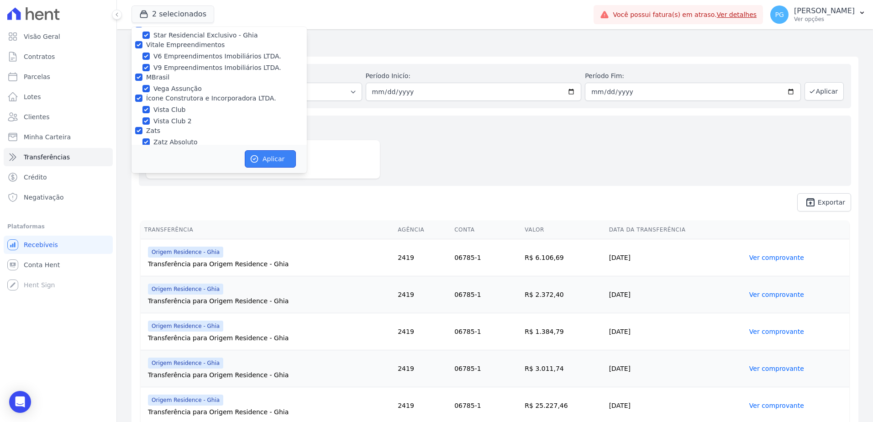
click at [281, 156] on button "Aplicar" at bounding box center [270, 158] width 51 height 17
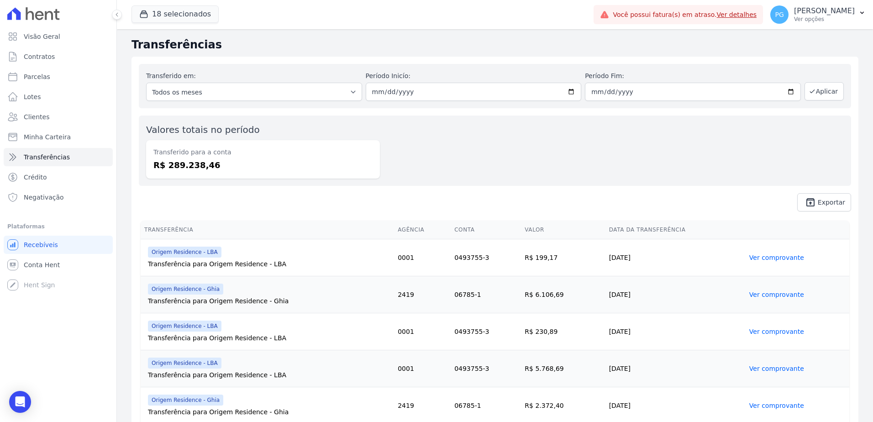
click at [738, 124] on div "Valores totais no período Transferido para a conta R$ 289.238,46" at bounding box center [495, 151] width 712 height 70
drag, startPoint x: 825, startPoint y: 201, endPoint x: 811, endPoint y: 201, distance: 13.7
click at [825, 201] on span "Exportar" at bounding box center [831, 202] width 27 height 5
click at [465, 163] on div "Valores totais no período Transferido para a conta R$ 289.238,46" at bounding box center [495, 151] width 712 height 70
